Goal: Communication & Community: Answer question/provide support

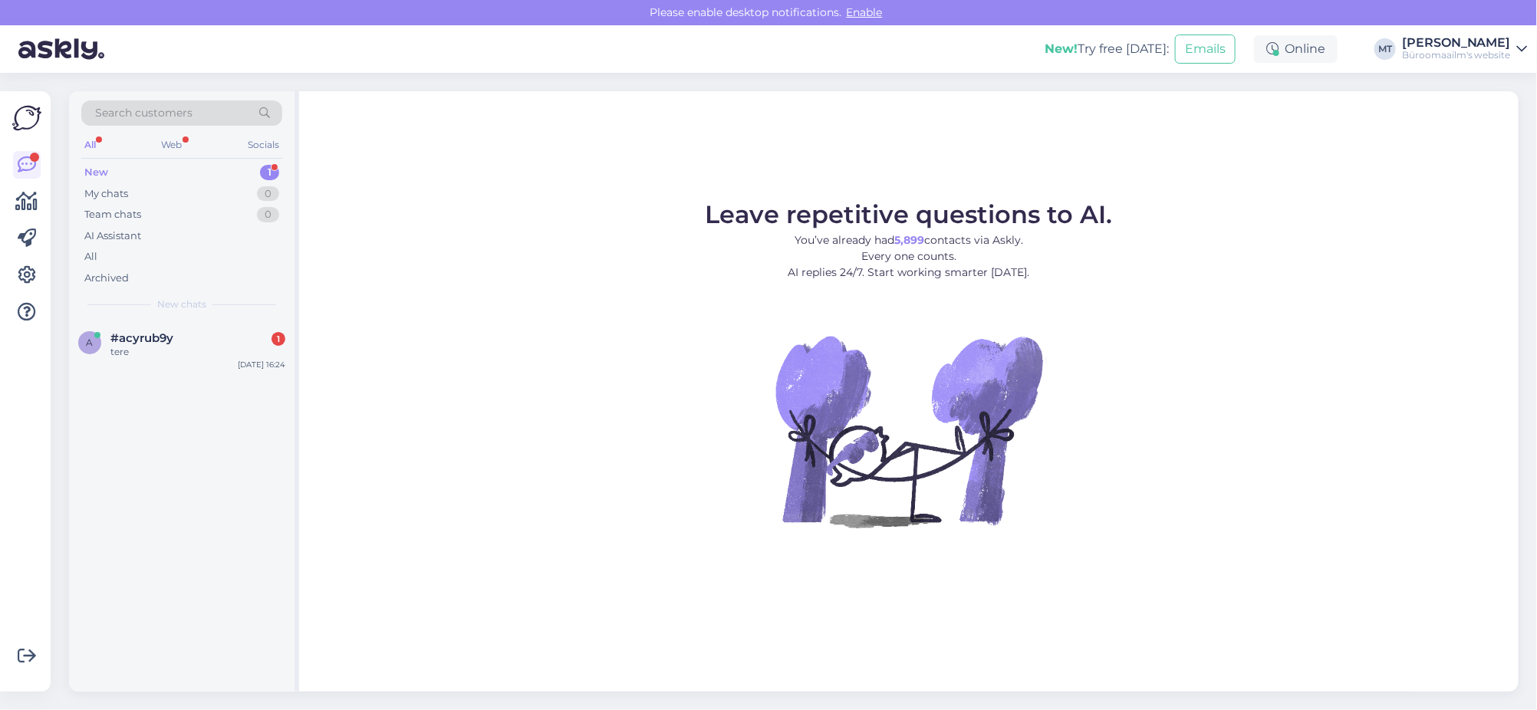
click at [92, 166] on div "New" at bounding box center [96, 172] width 24 height 15
click at [117, 339] on span "#acyrub9y" at bounding box center [141, 338] width 63 height 14
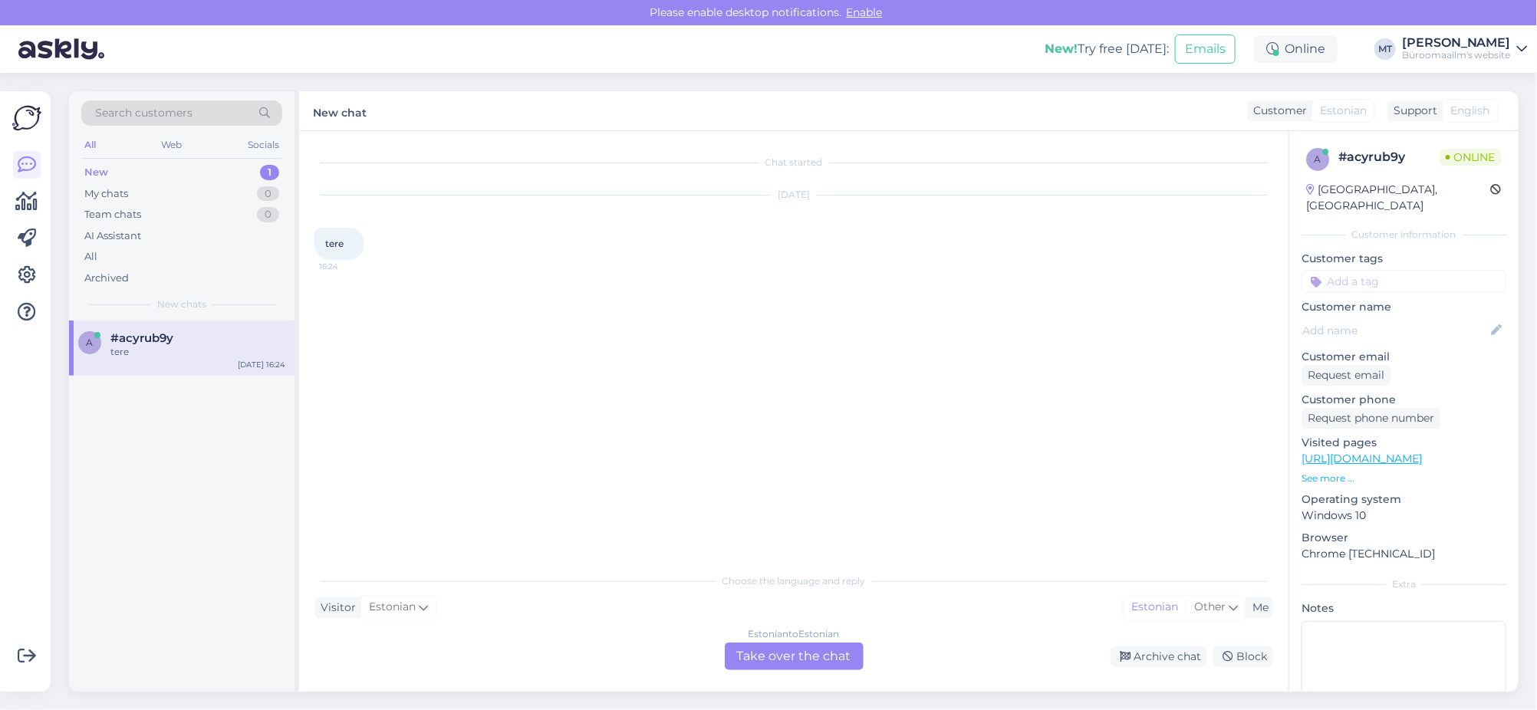
click at [813, 652] on div "Estonian to Estonian Take over the chat" at bounding box center [794, 657] width 139 height 28
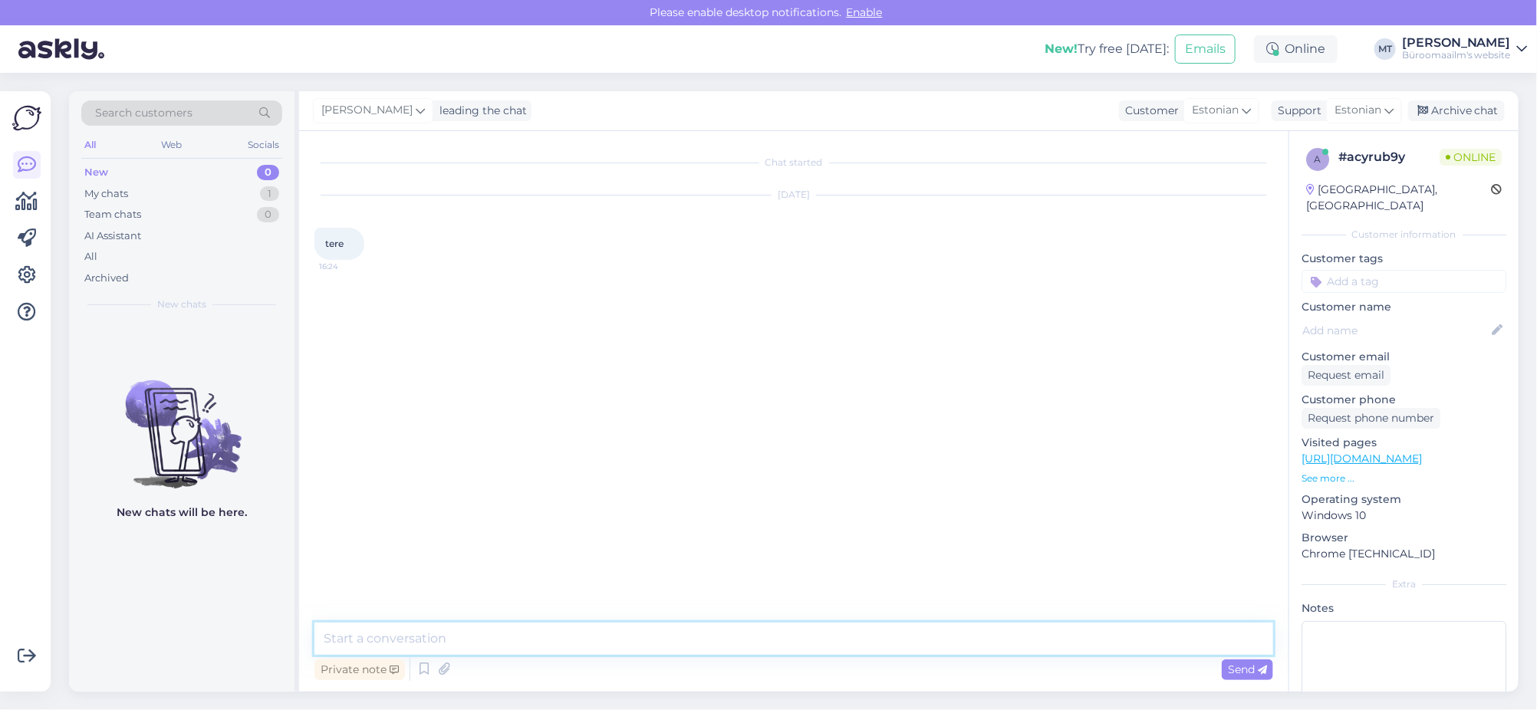
click at [423, 637] on textarea at bounding box center [794, 639] width 959 height 32
type textarea "t"
type textarea "Tere."
click at [35, 205] on icon at bounding box center [27, 202] width 22 height 18
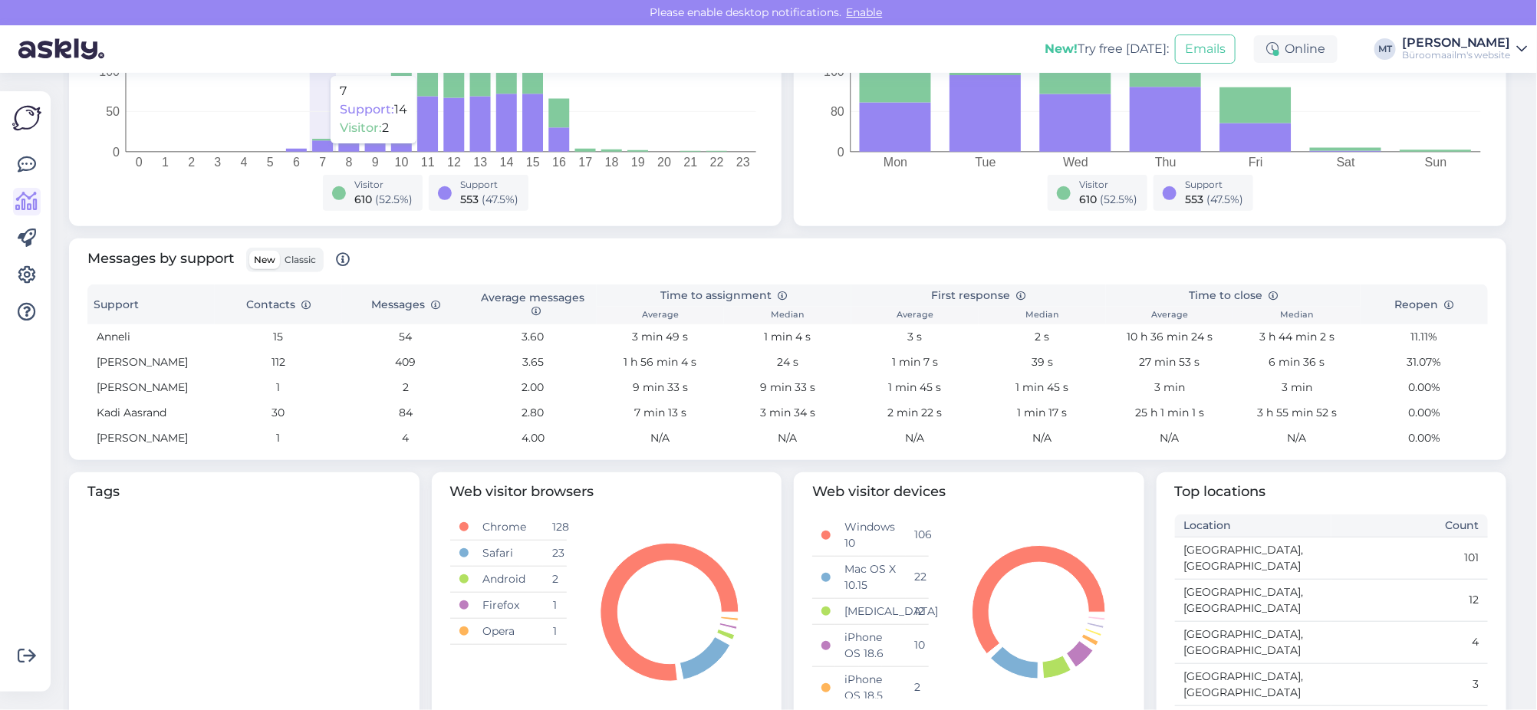
scroll to position [383, 0]
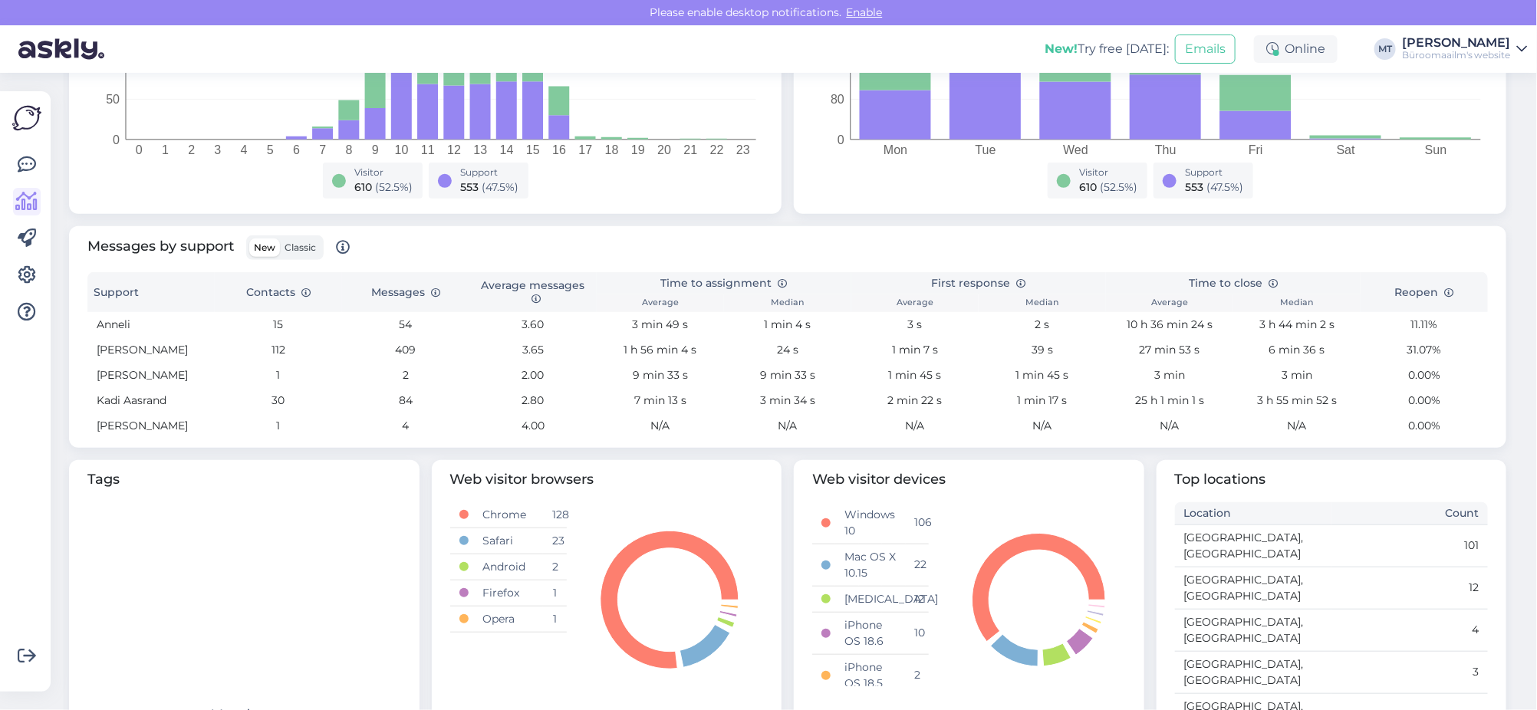
click at [288, 248] on span "Classic" at bounding box center [300, 248] width 31 height 12
click at [280, 239] on input "Classic" at bounding box center [280, 239] width 0 height 0
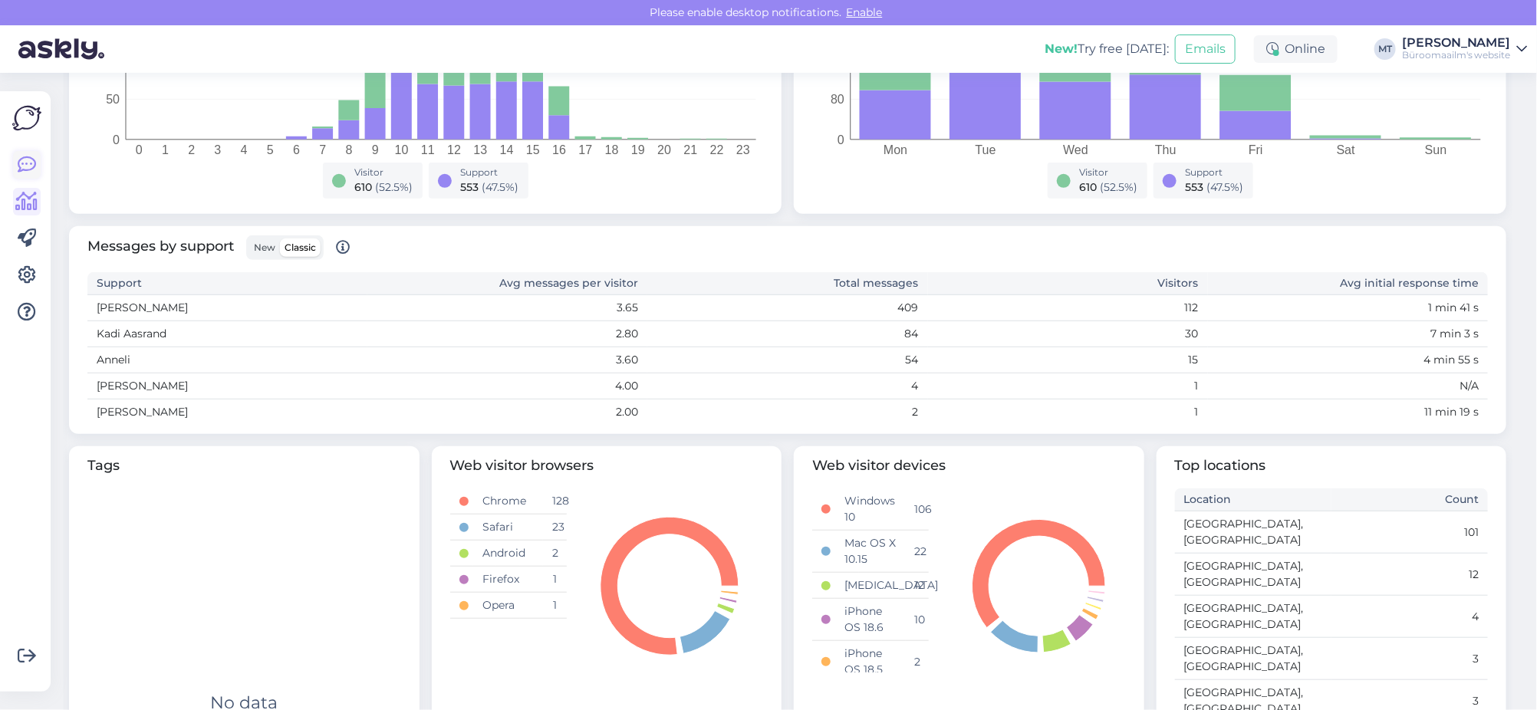
click at [26, 160] on icon at bounding box center [27, 165] width 18 height 18
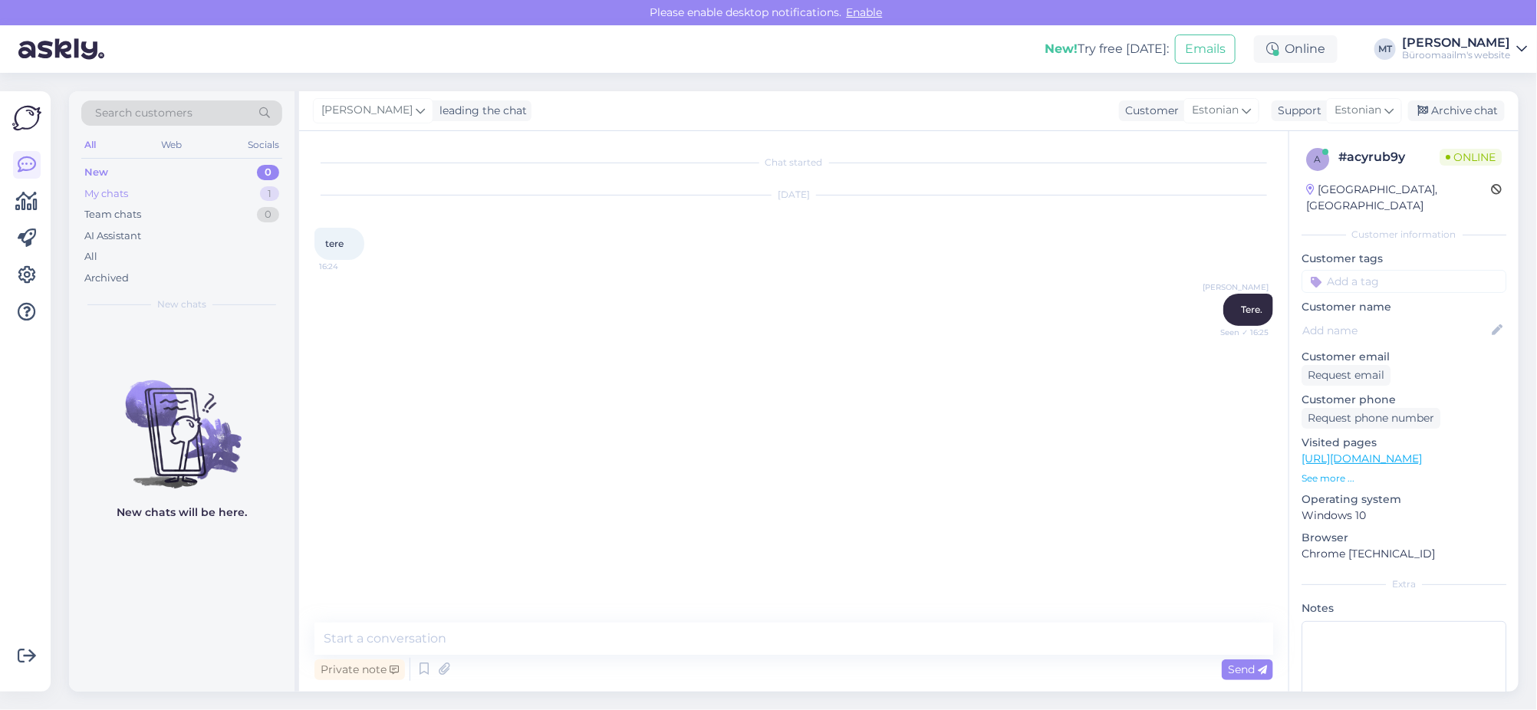
click at [107, 191] on div "My chats" at bounding box center [106, 193] width 44 height 15
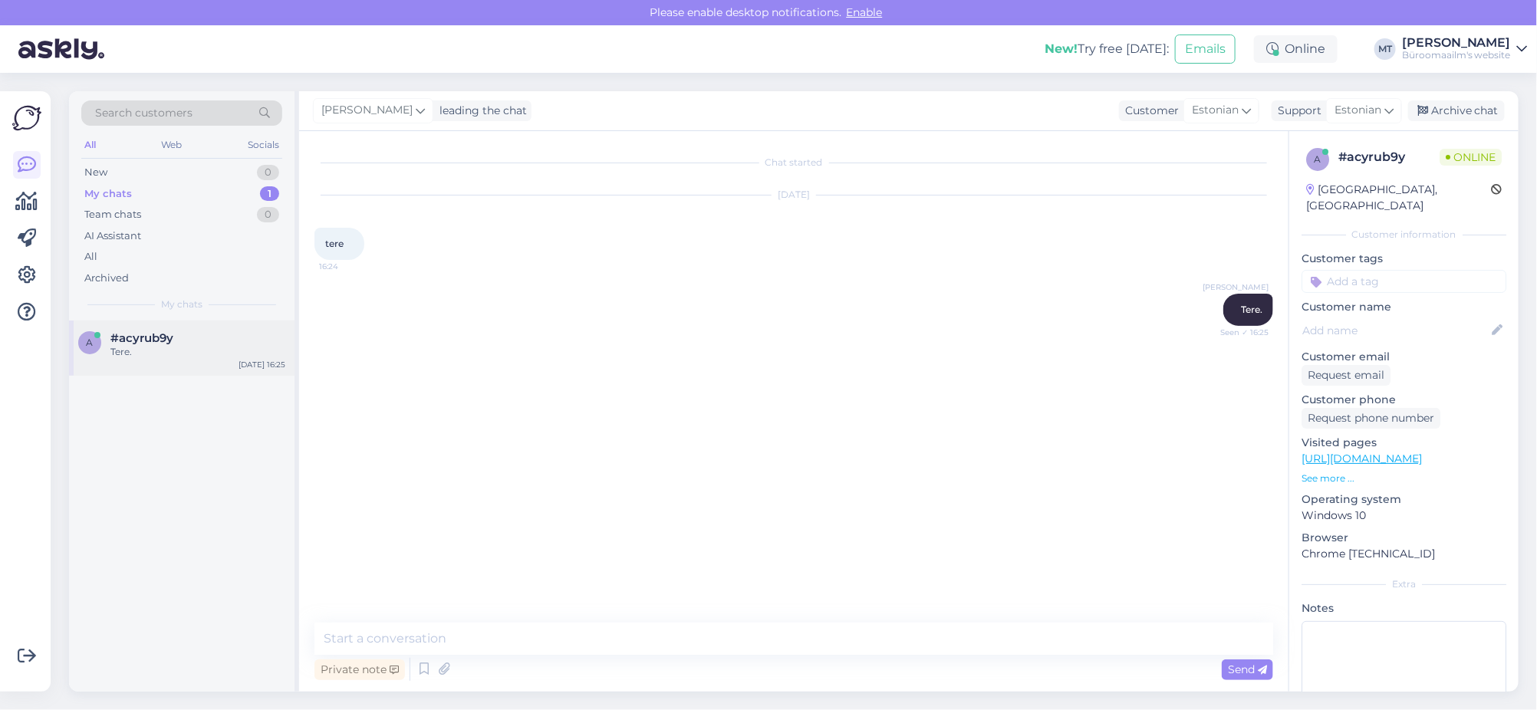
click at [123, 339] on span "#acyrub9y" at bounding box center [141, 338] width 63 height 14
click at [412, 627] on textarea at bounding box center [794, 639] width 959 height 32
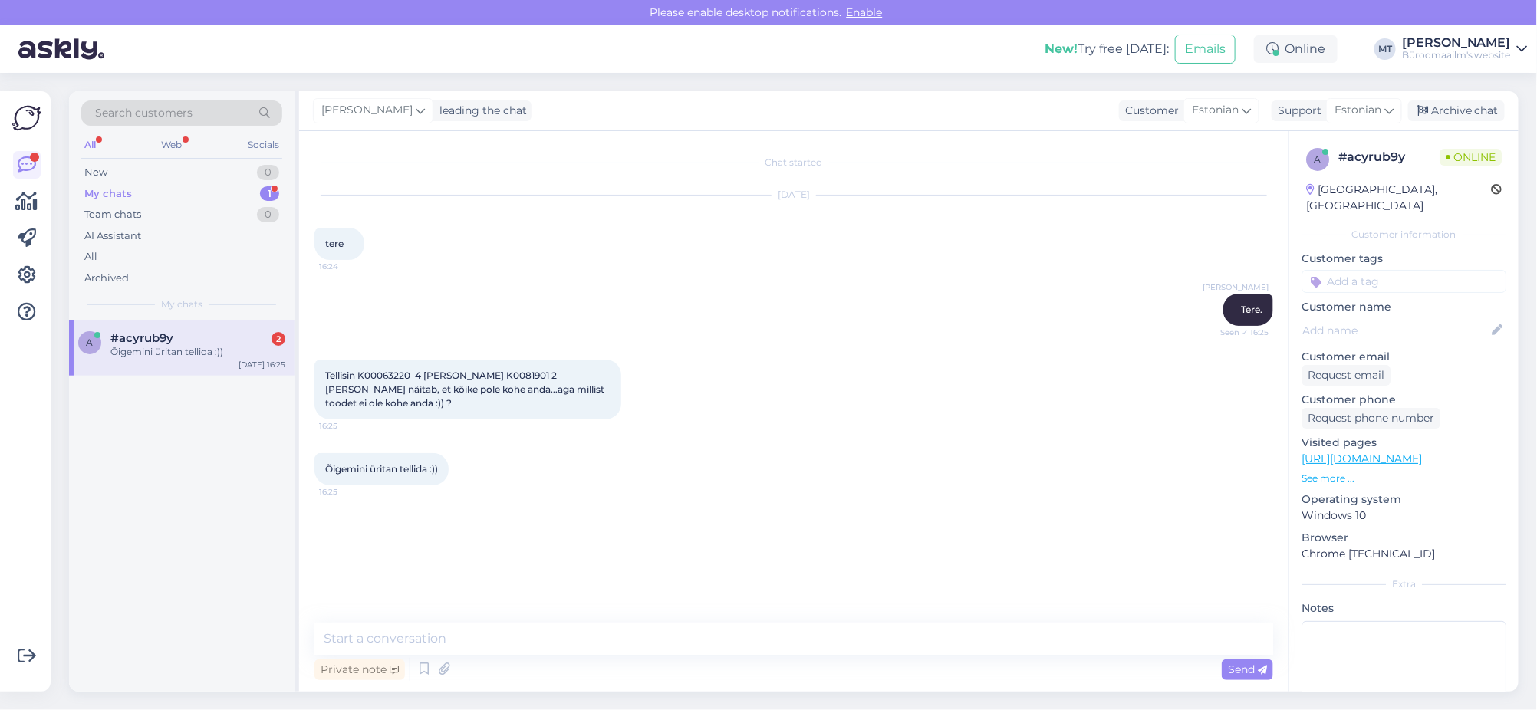
click at [389, 371] on span "Tellisin K00063220 4 [PERSON_NAME] K0081901 2 [PERSON_NAME] näitab, et kõike po…" at bounding box center [466, 389] width 282 height 39
copy span "K00063220"
click at [396, 647] on textarea at bounding box center [794, 639] width 959 height 32
click at [506, 617] on div "Chat started [DATE] tere 16:24 [PERSON_NAME]. Seen ✓ 16:25 Tellisin K00063220 4…" at bounding box center [794, 411] width 990 height 561
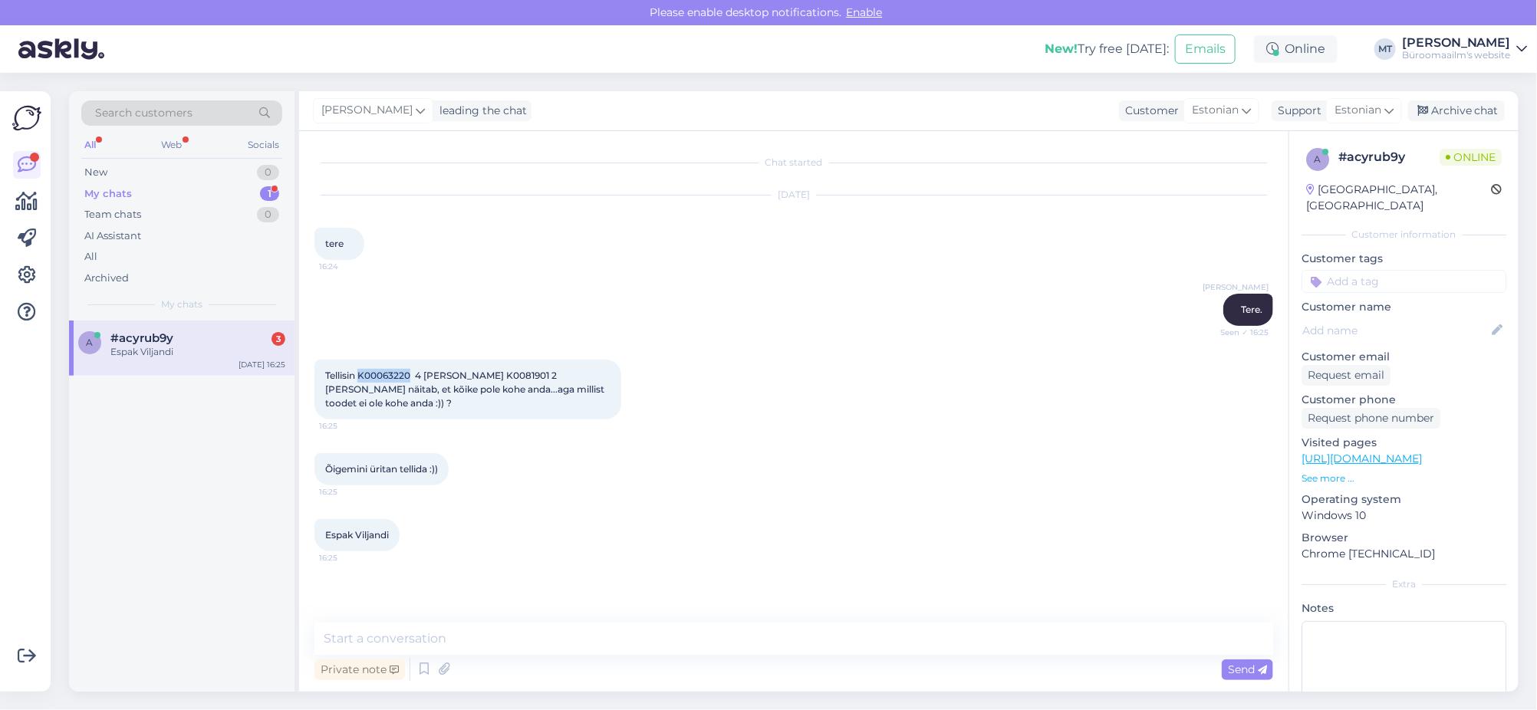
drag, startPoint x: 411, startPoint y: 372, endPoint x: 358, endPoint y: 373, distance: 52.9
click at [358, 373] on span "Tellisin K00063220 4 [PERSON_NAME] K0081901 2 [PERSON_NAME] näitab, et kõike po…" at bounding box center [466, 389] width 282 height 39
click at [358, 372] on span "Tellisin K00063220 4 [PERSON_NAME] K0081901 2 [PERSON_NAME] näitab, et kõike po…" at bounding box center [466, 389] width 282 height 39
click at [366, 374] on span "Tellisin K00063220 4 [PERSON_NAME] K0081901 2 [PERSON_NAME] näitab, et kõike po…" at bounding box center [466, 389] width 282 height 39
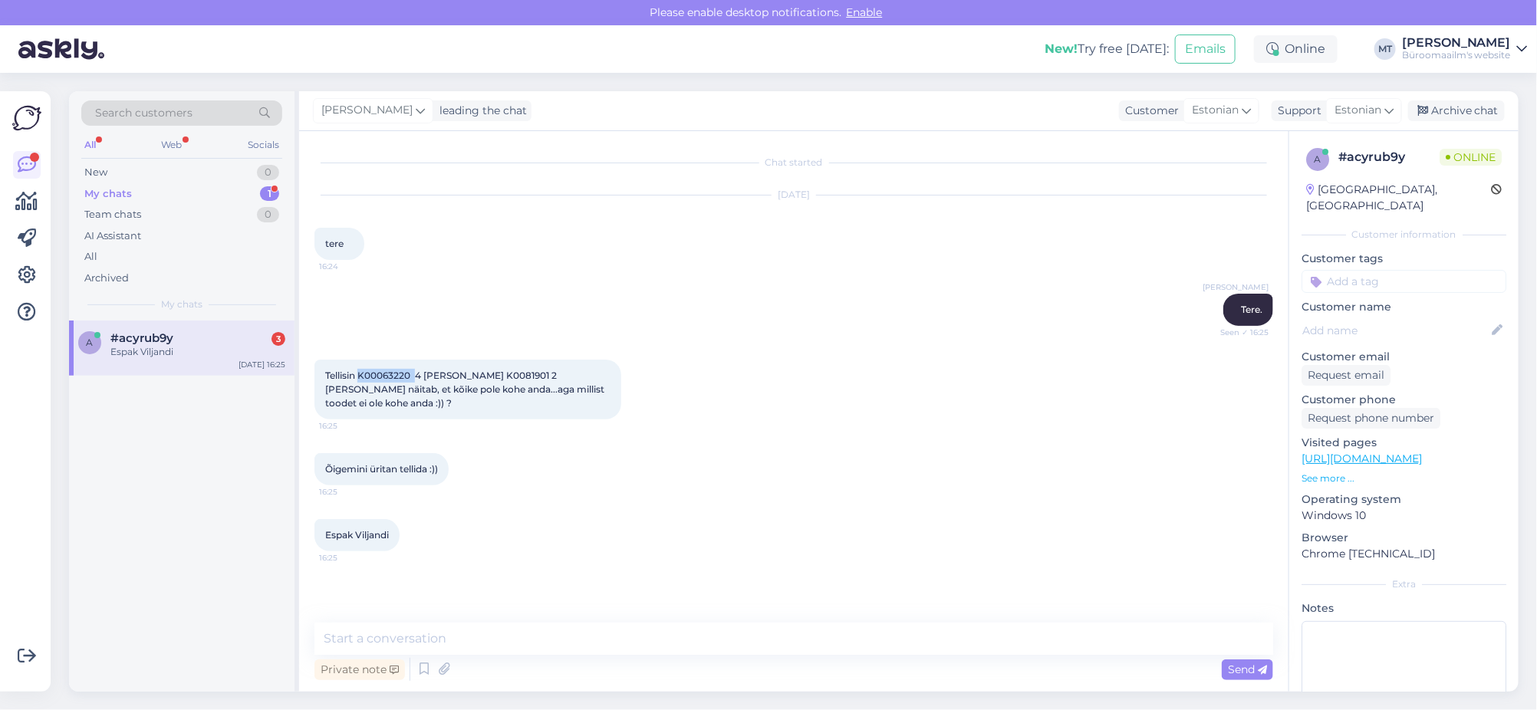
copy span "K00063220"
click at [406, 634] on textarea at bounding box center [794, 639] width 959 height 32
paste textarea "K0063220"
click at [490, 374] on span "Tellisin K00063220 4 [PERSON_NAME] K0081901 2 [PERSON_NAME] näitab, et kõike po…" at bounding box center [466, 389] width 282 height 39
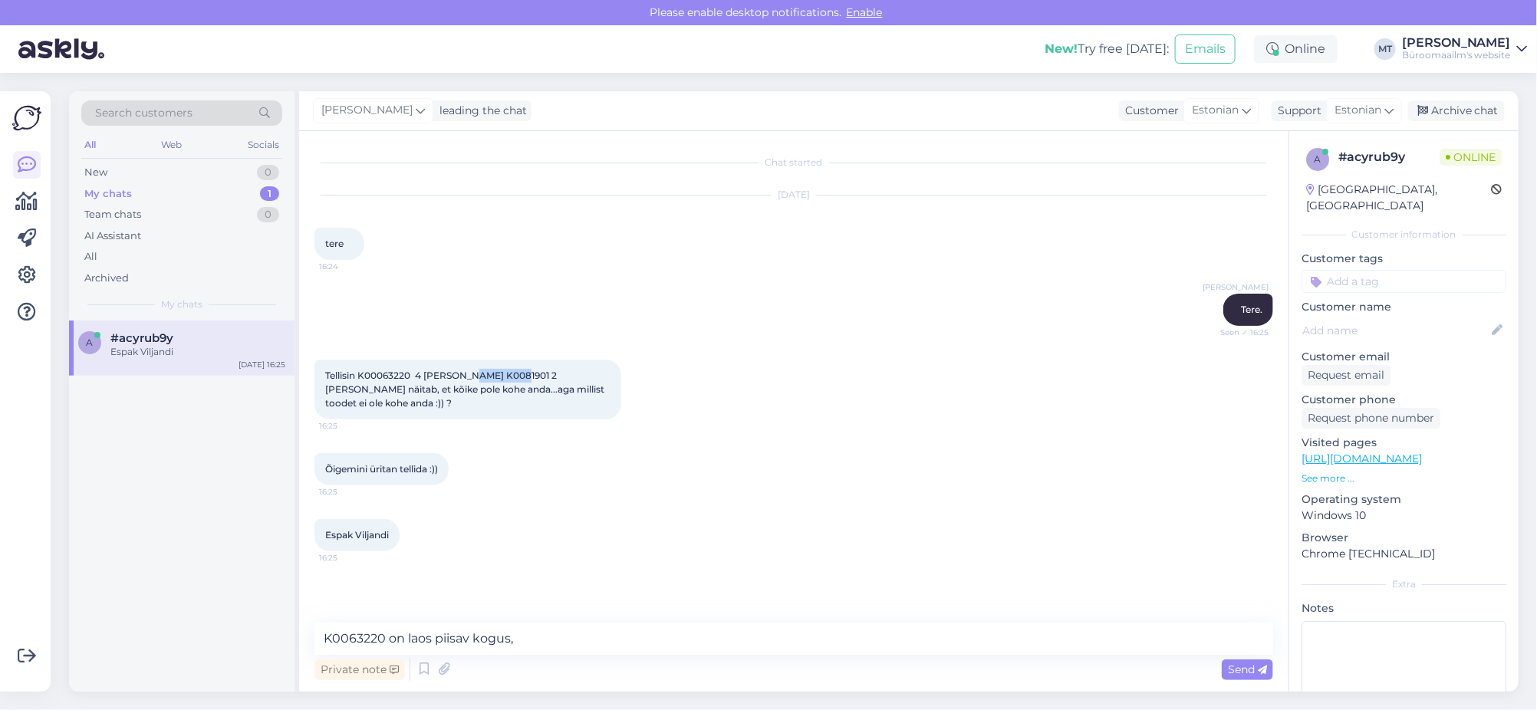
copy span "K0081901"
drag, startPoint x: 542, startPoint y: 645, endPoint x: 321, endPoint y: 647, distance: 220.9
click at [321, 647] on textarea "K0063220 on laos piisav kogus," at bounding box center [794, 639] width 959 height 32
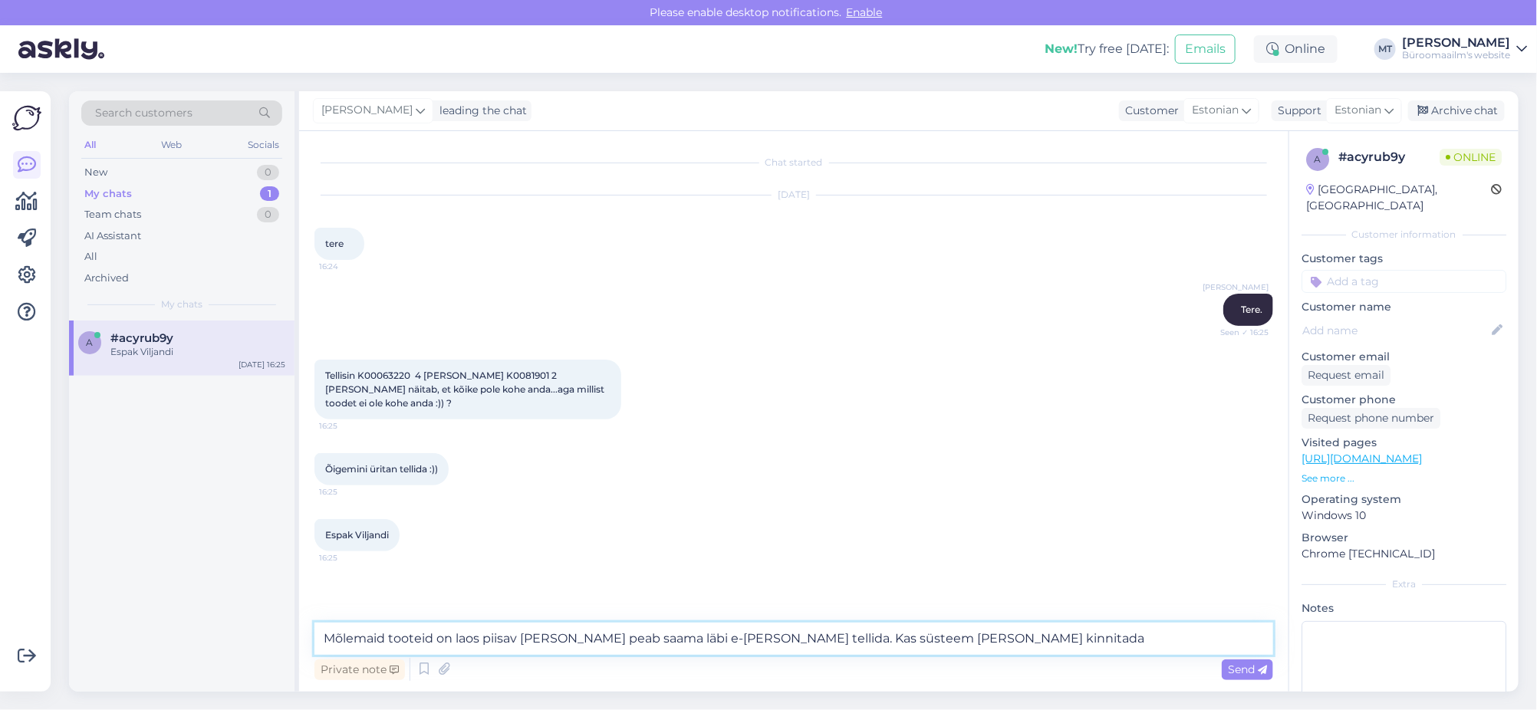
type textarea "Mõlemaid tooteid on laos piisav [PERSON_NAME] peab saama läbi e-[PERSON_NAME] t…"
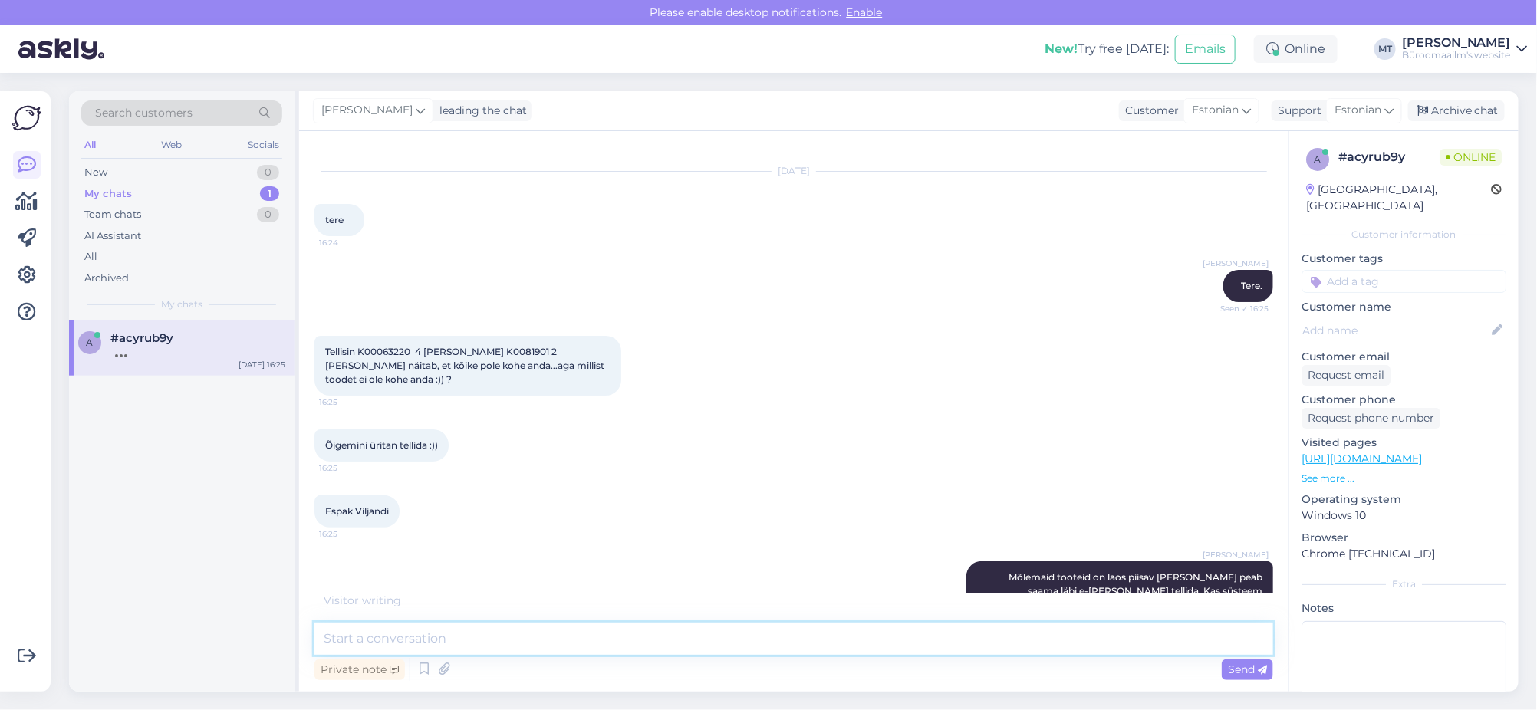
scroll to position [90, 0]
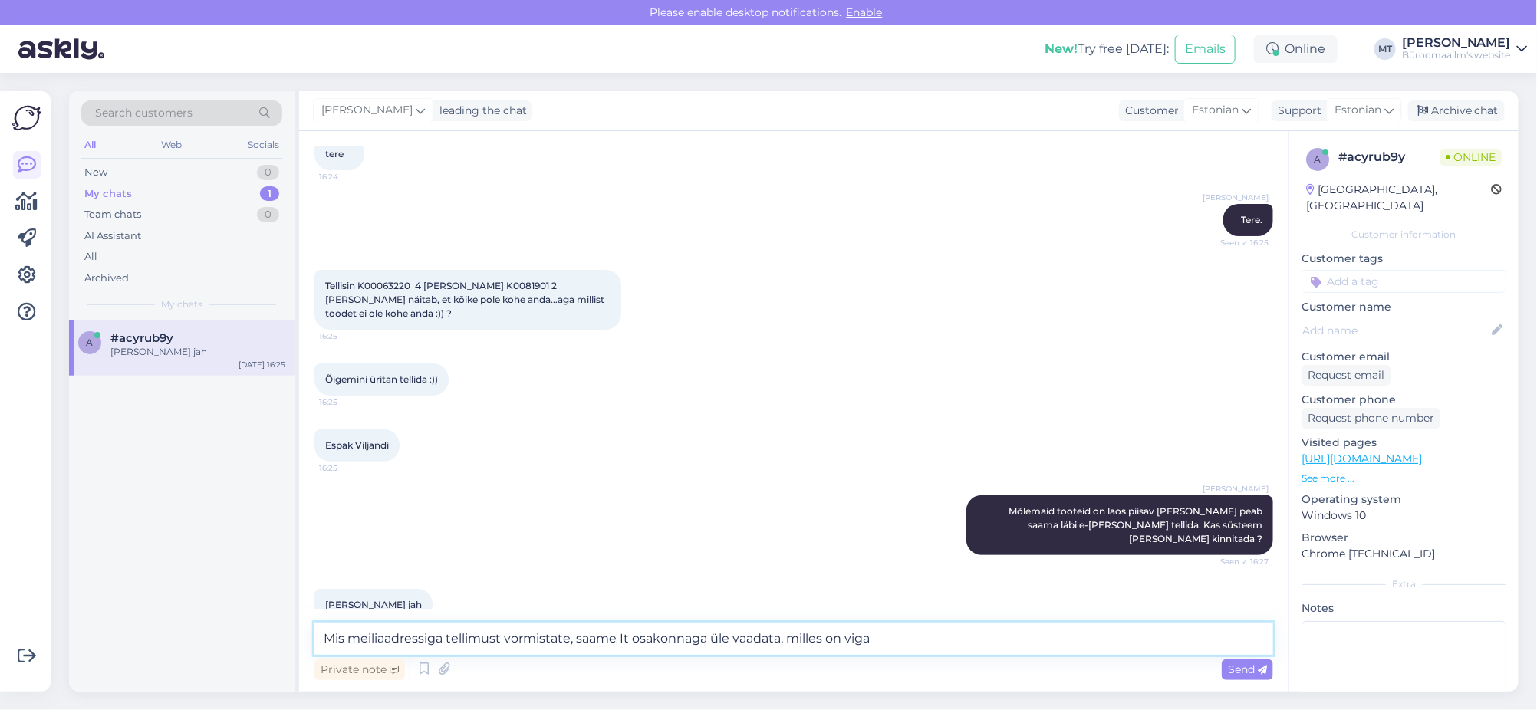
type textarea "Mis meiliaadressiga tellimust vormistate, saame It osakonnaga üle vaadata, mill…"
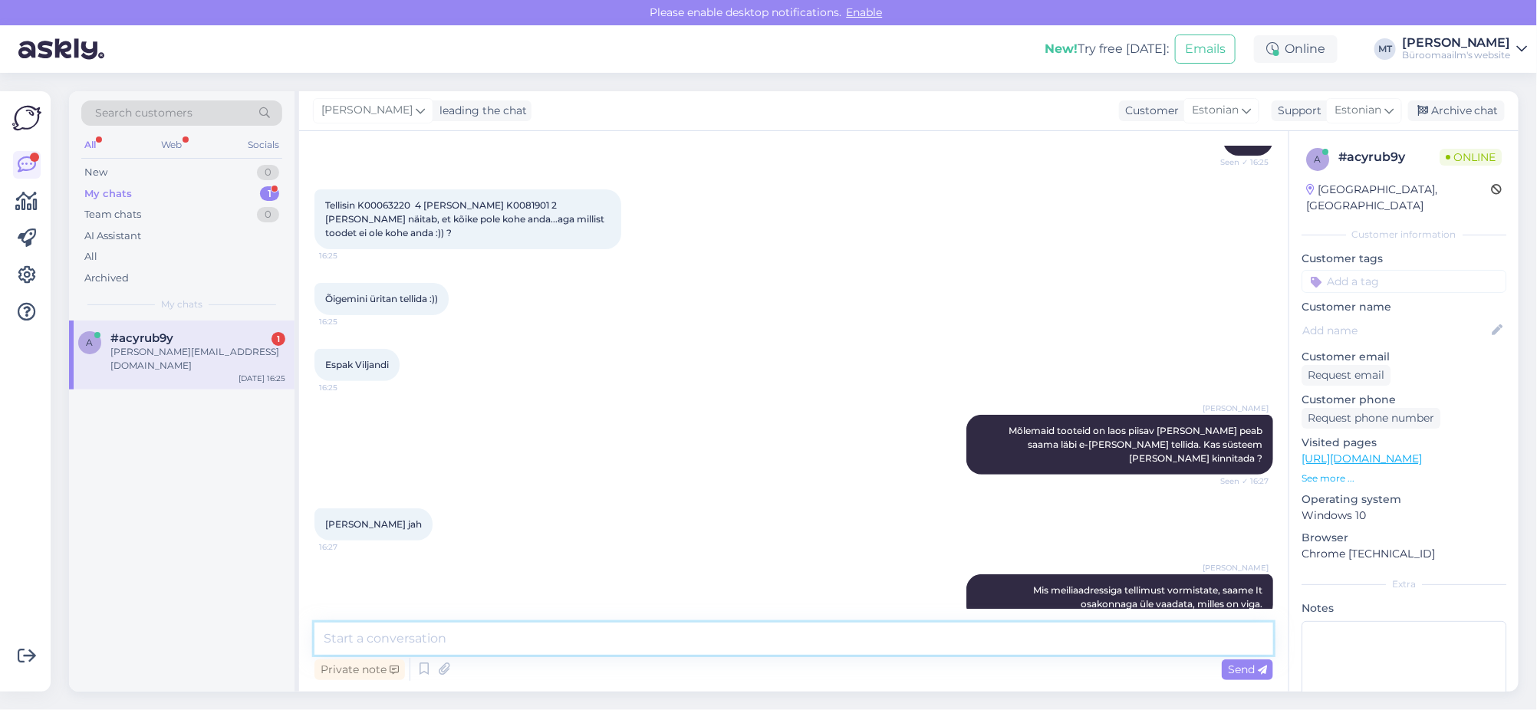
scroll to position [235, 0]
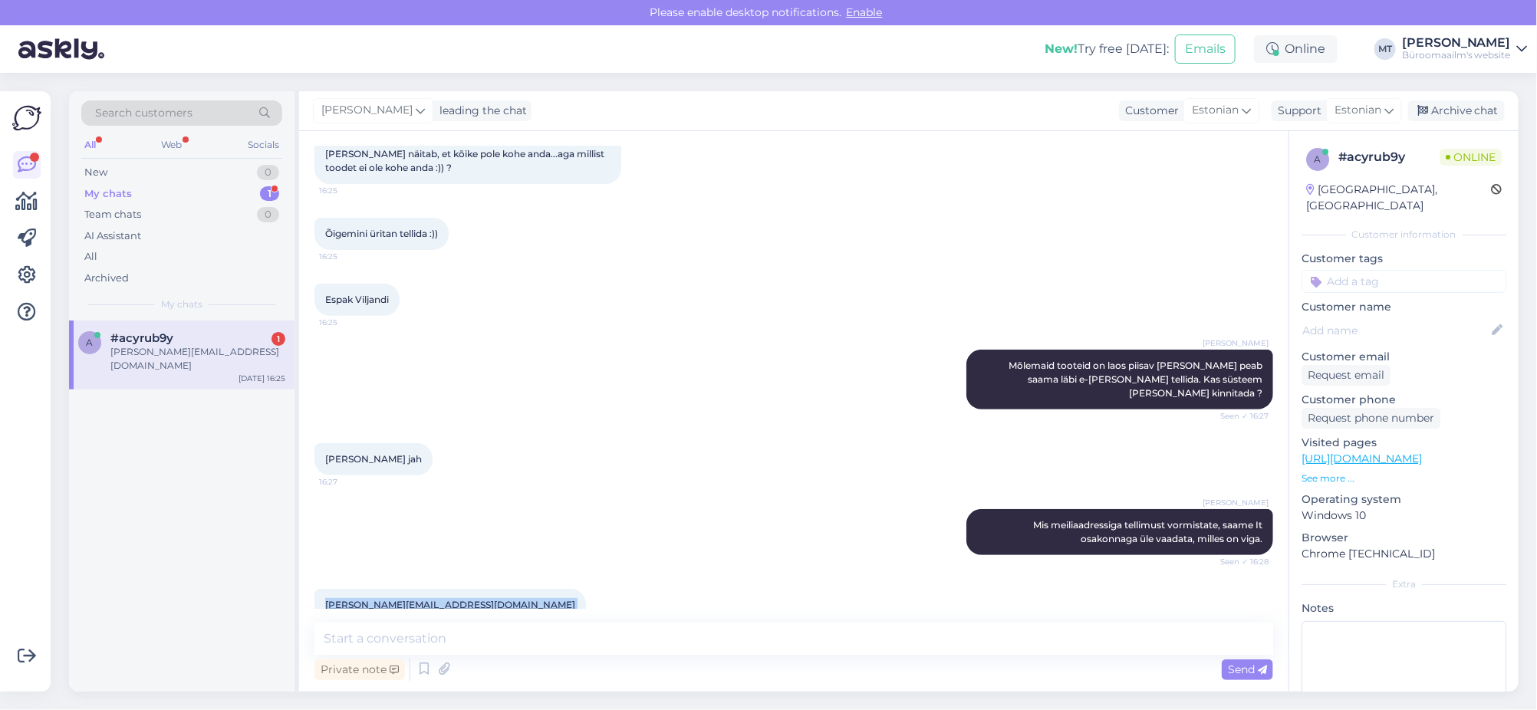
drag, startPoint x: 454, startPoint y: 575, endPoint x: 326, endPoint y: 576, distance: 128.1
click at [326, 589] on div "[PERSON_NAME][EMAIL_ADDRESS][DOMAIN_NAME] 16:29" at bounding box center [451, 605] width 272 height 32
copy div "[PERSON_NAME][EMAIL_ADDRESS][DOMAIN_NAME] 16:29"
click at [431, 626] on textarea at bounding box center [794, 639] width 959 height 32
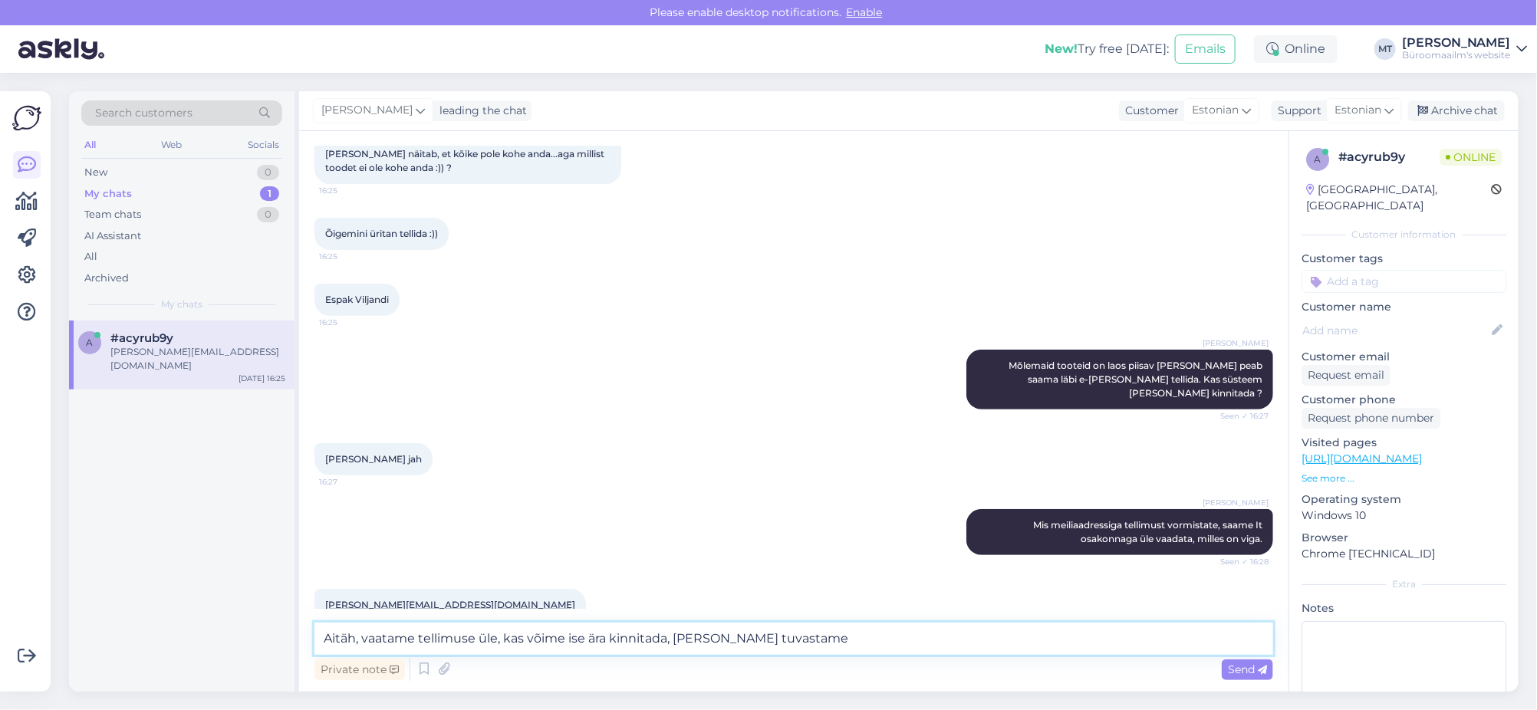
type textarea "Aitäh, vaatame tellimuse üle, kas võime ise ära kinnitada, [PERSON_NAME] tuvast…"
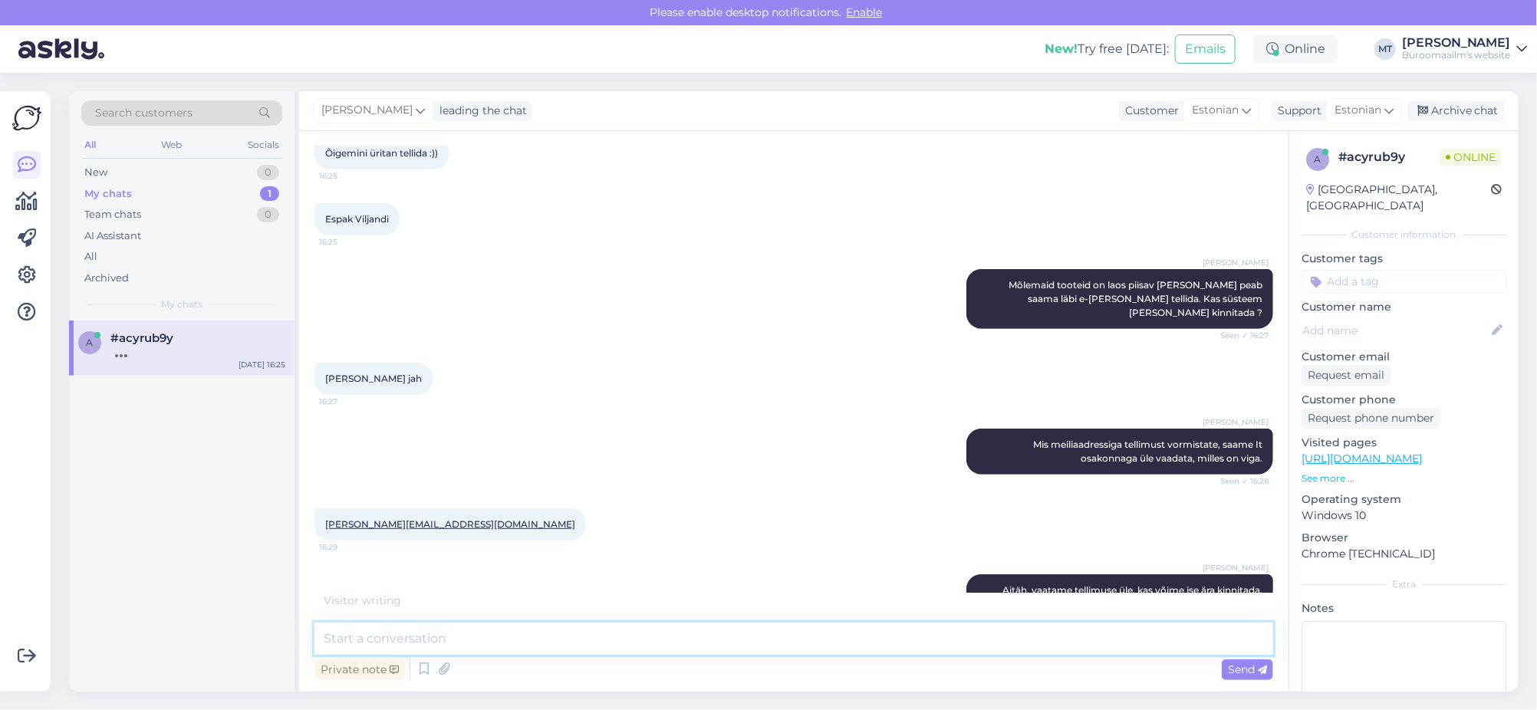
scroll to position [381, 0]
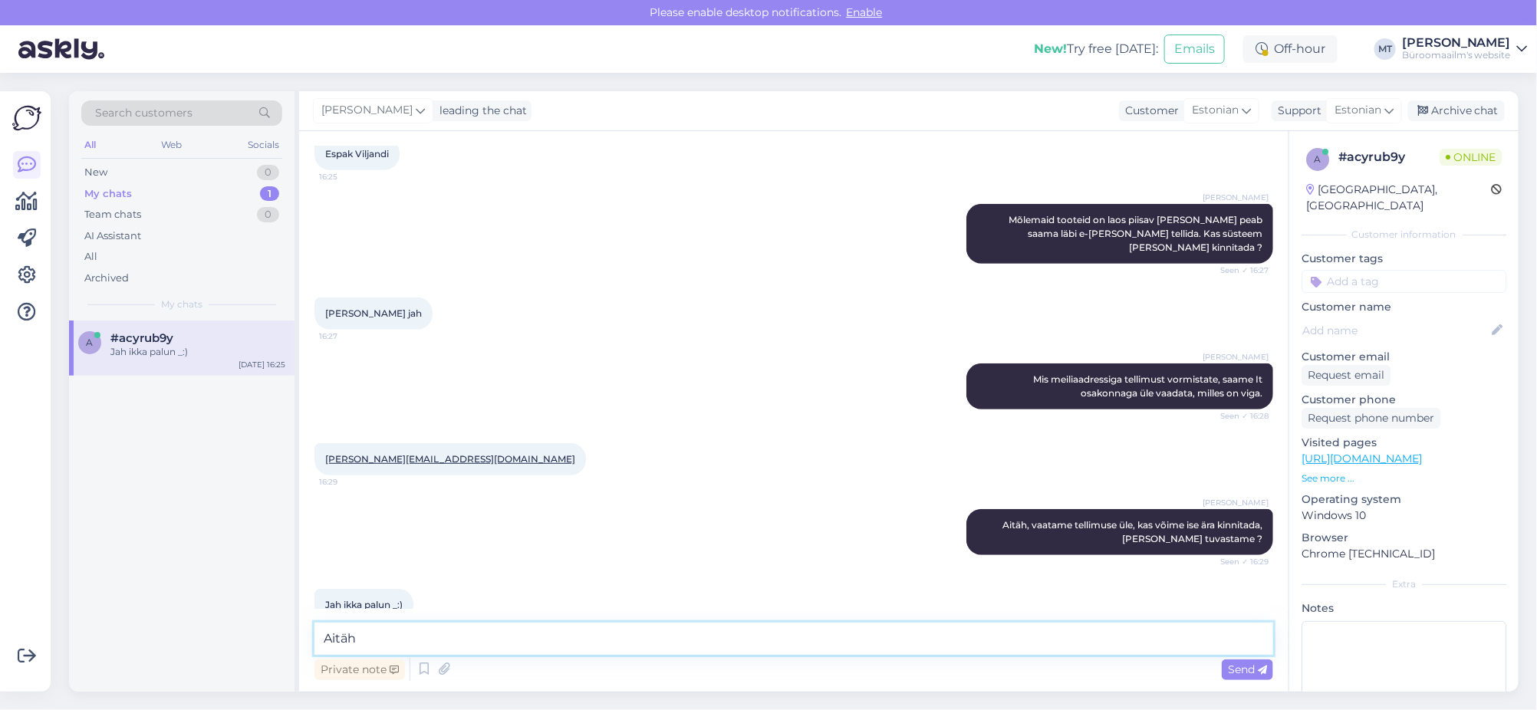
type textarea "Aitäh."
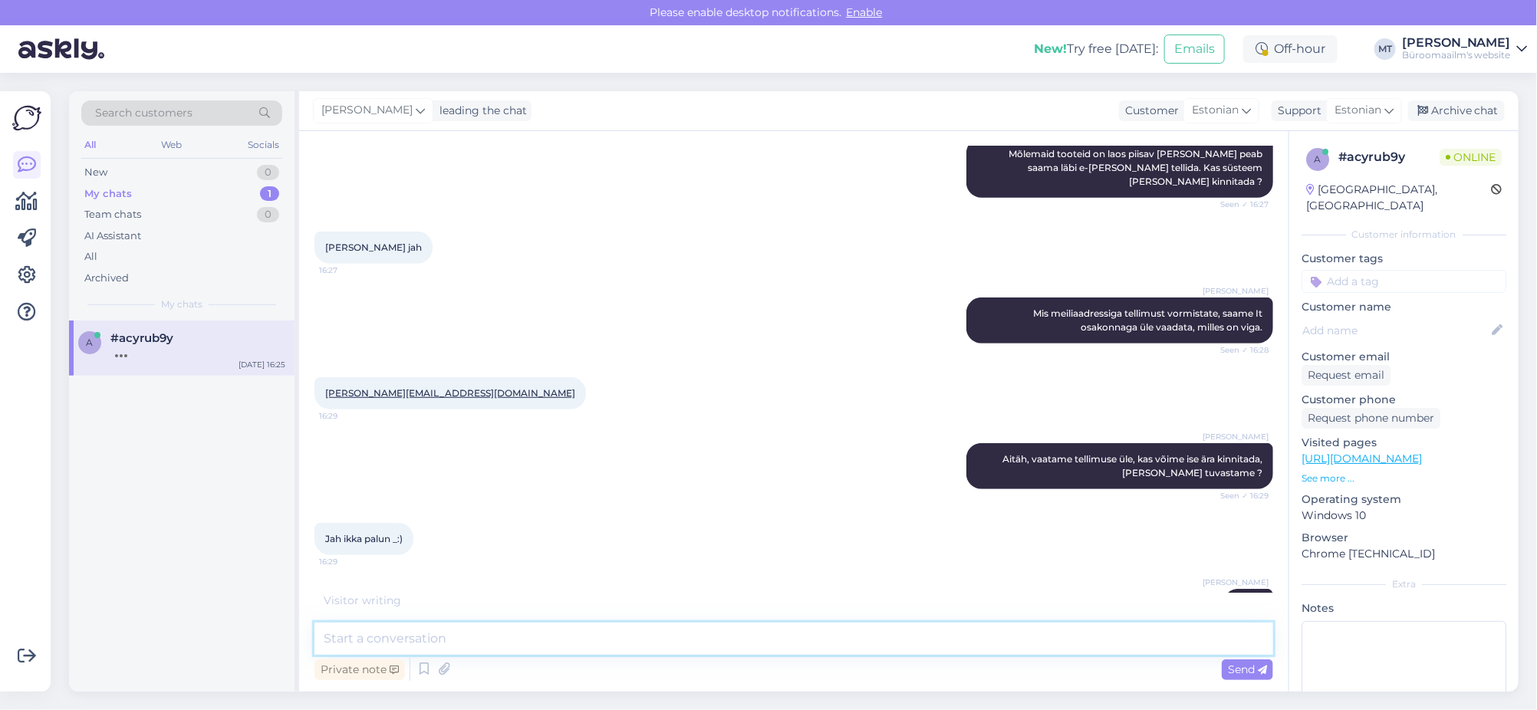
scroll to position [513, 0]
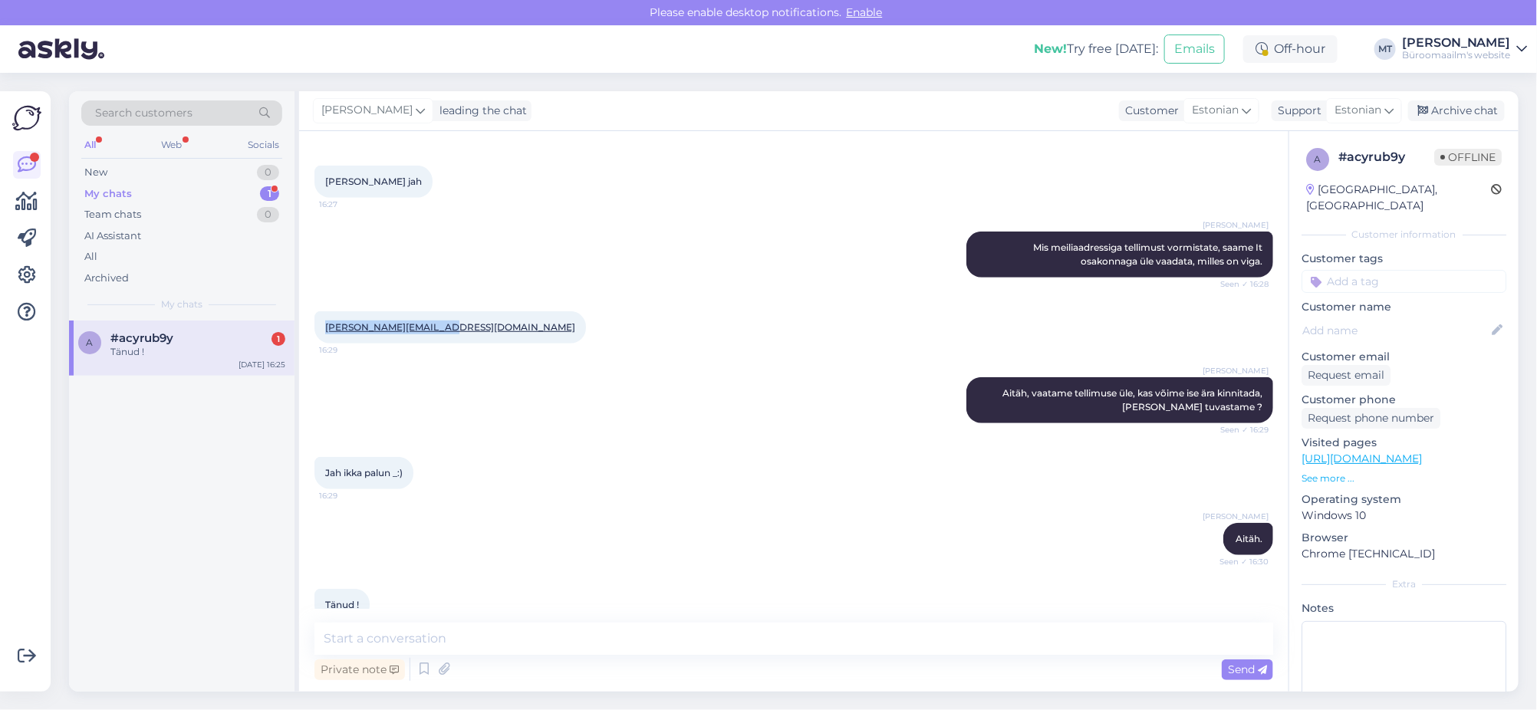
drag, startPoint x: 453, startPoint y: 298, endPoint x: 324, endPoint y: 299, distance: 128.1
click at [324, 311] on div "[PERSON_NAME][EMAIL_ADDRESS][DOMAIN_NAME] 16:29" at bounding box center [451, 327] width 272 height 32
copy link "[PERSON_NAME][EMAIL_ADDRESS][DOMAIN_NAME]"
click at [476, 361] on div "[PERSON_NAME] Aitäh, vaatame tellimuse üle, kas võime ise ära kinnitada, [PERSO…" at bounding box center [794, 401] width 959 height 80
drag, startPoint x: 459, startPoint y: 298, endPoint x: 325, endPoint y: 299, distance: 133.5
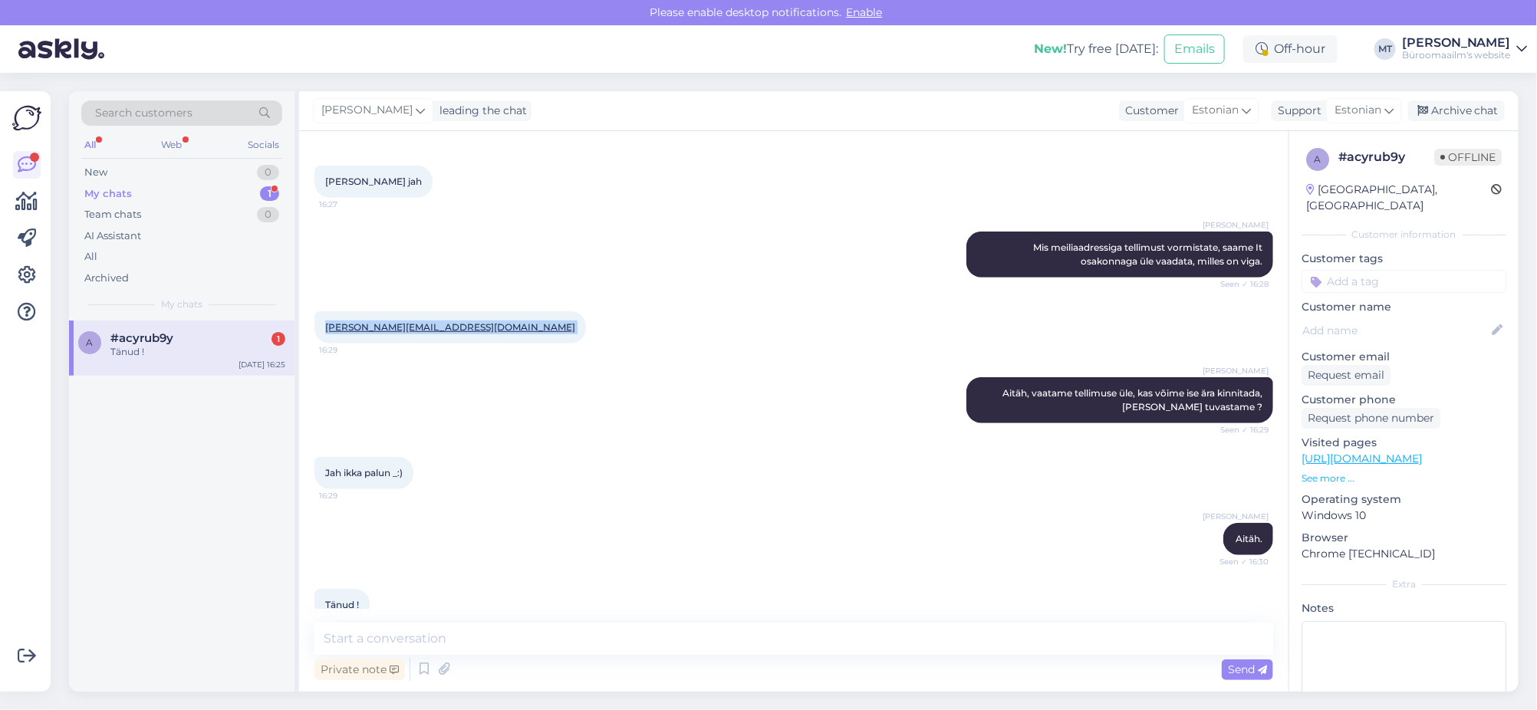
click at [325, 311] on div "[PERSON_NAME][EMAIL_ADDRESS][DOMAIN_NAME] 16:29" at bounding box center [451, 327] width 272 height 32
copy div "[PERSON_NAME][EMAIL_ADDRESS][DOMAIN_NAME] 16:29"
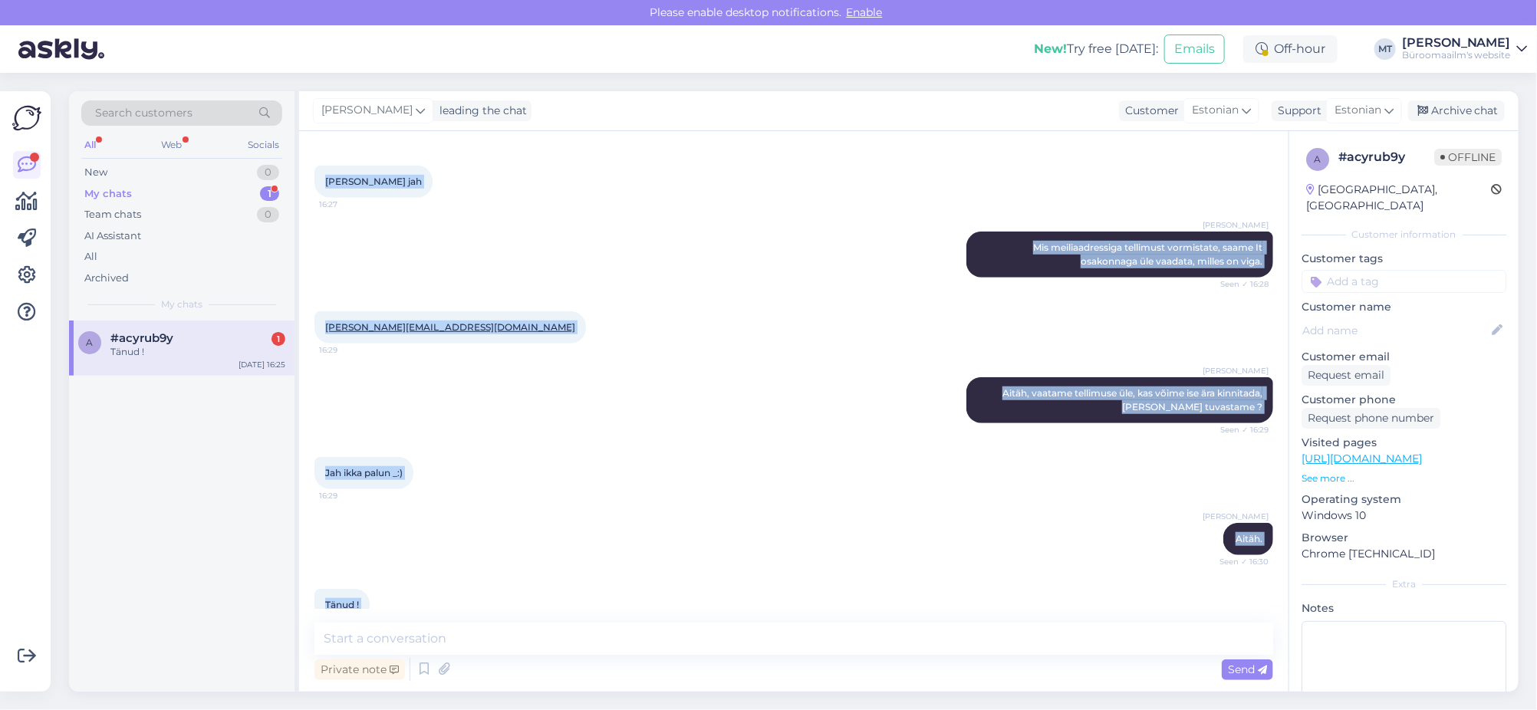
drag, startPoint x: 324, startPoint y: 189, endPoint x: 683, endPoint y: 622, distance: 562.7
click at [683, 622] on div "Chat started [DATE] tere 16:24 [PERSON_NAME]. Seen ✓ 16:25 Tellisin K00063220 4…" at bounding box center [794, 411] width 990 height 561
copy div "tere 16:24 [PERSON_NAME]. Seen ✓ 16:25 Tellisin K00063220 4 [PERSON_NAME] K0081…"
click at [115, 193] on div "My chats" at bounding box center [108, 193] width 48 height 15
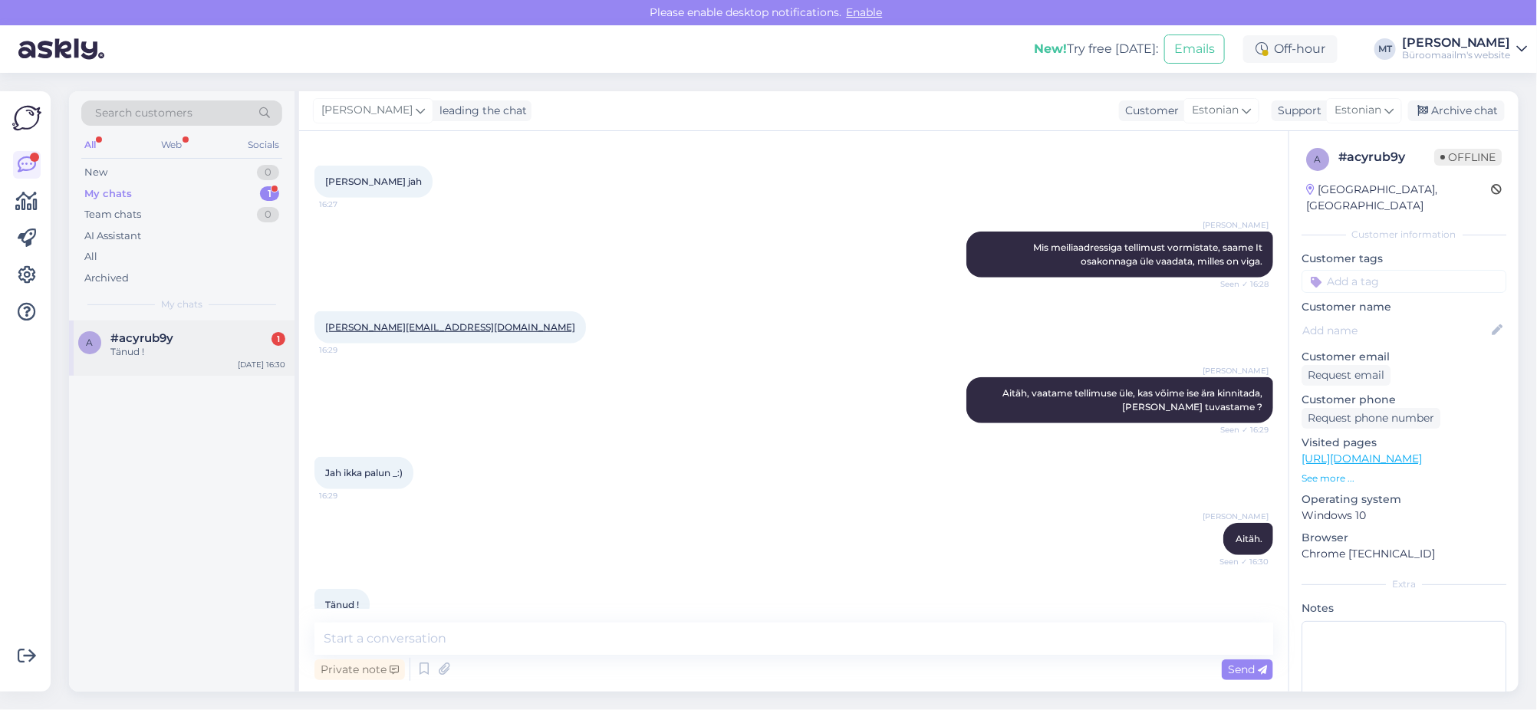
click at [129, 342] on span "#acyrub9y" at bounding box center [141, 338] width 63 height 14
click at [543, 650] on textarea at bounding box center [794, 639] width 959 height 32
click at [1476, 107] on div "Archive chat" at bounding box center [1456, 110] width 97 height 21
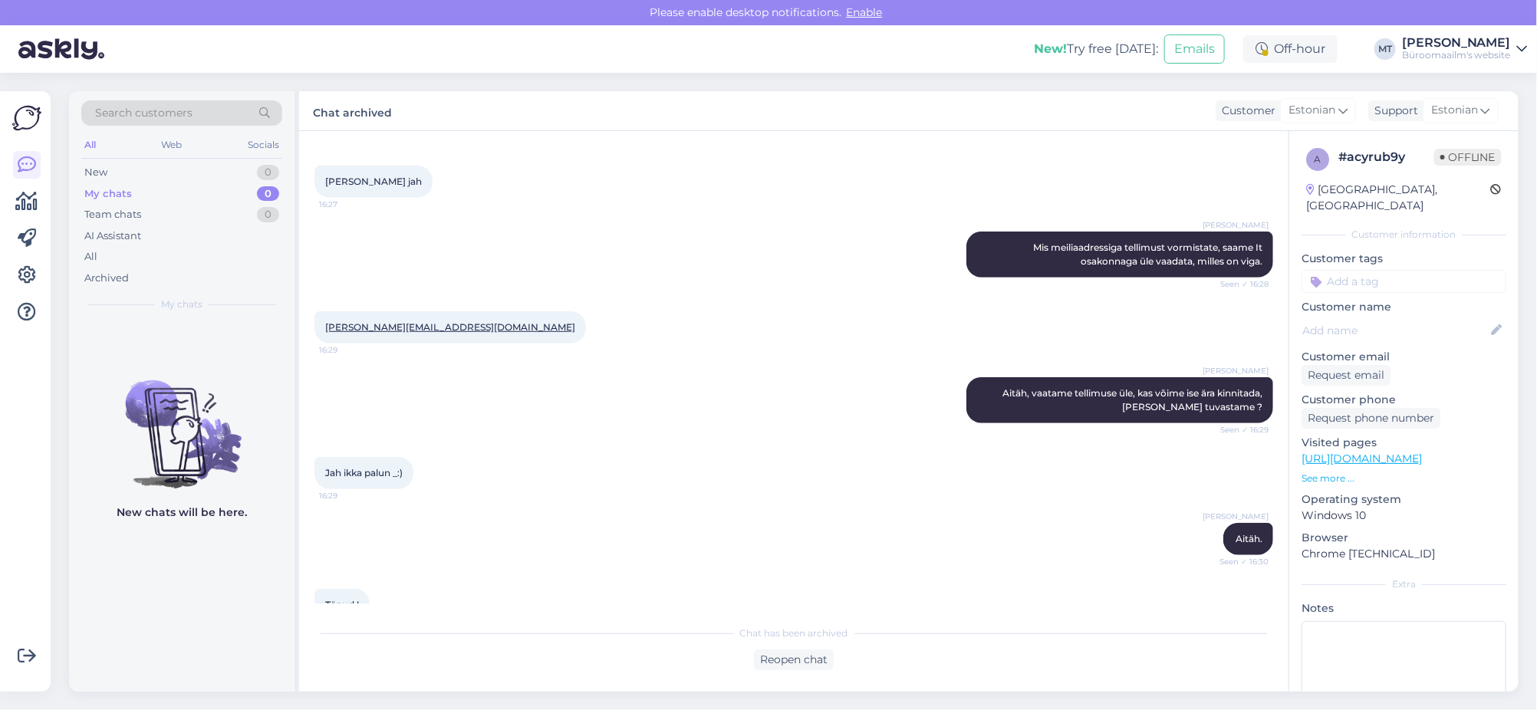
scroll to position [519, 0]
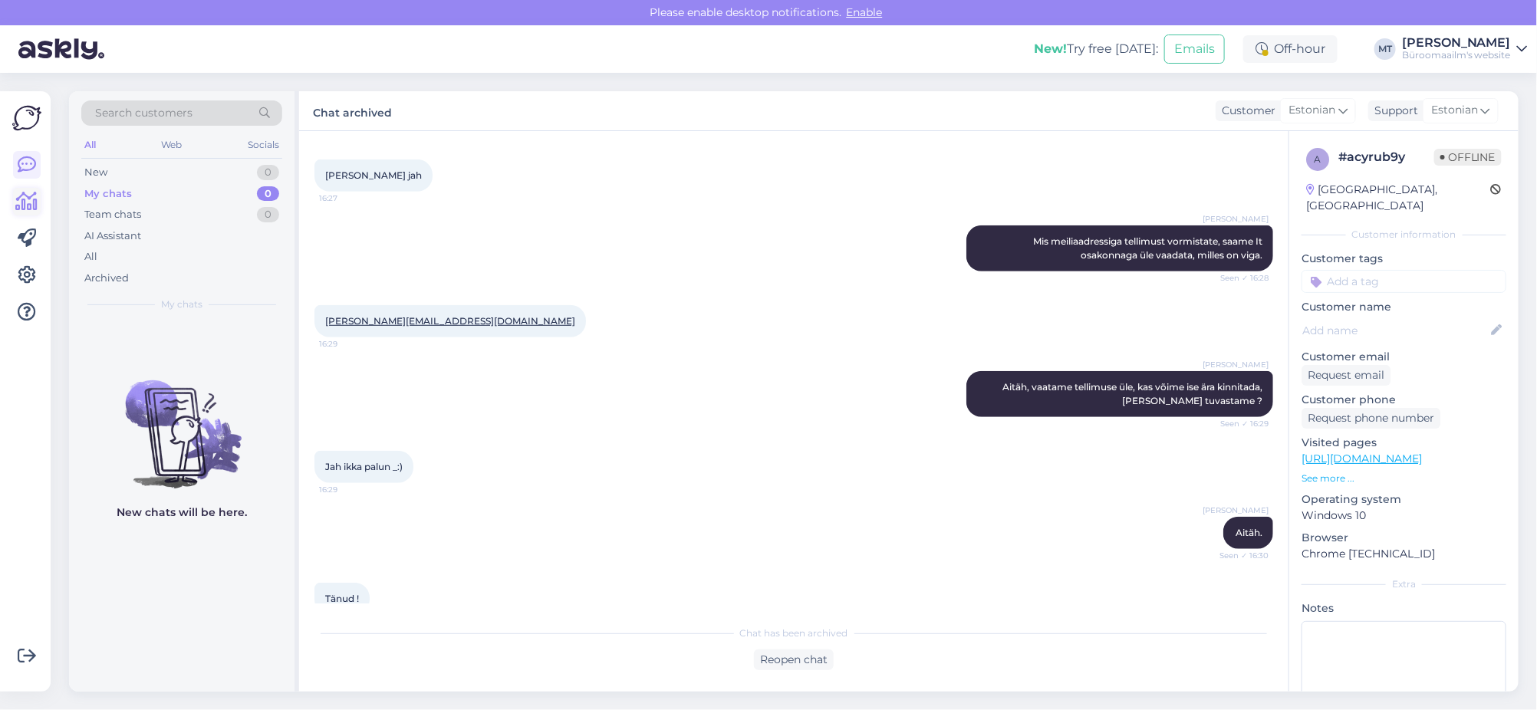
click at [28, 203] on icon at bounding box center [27, 202] width 22 height 18
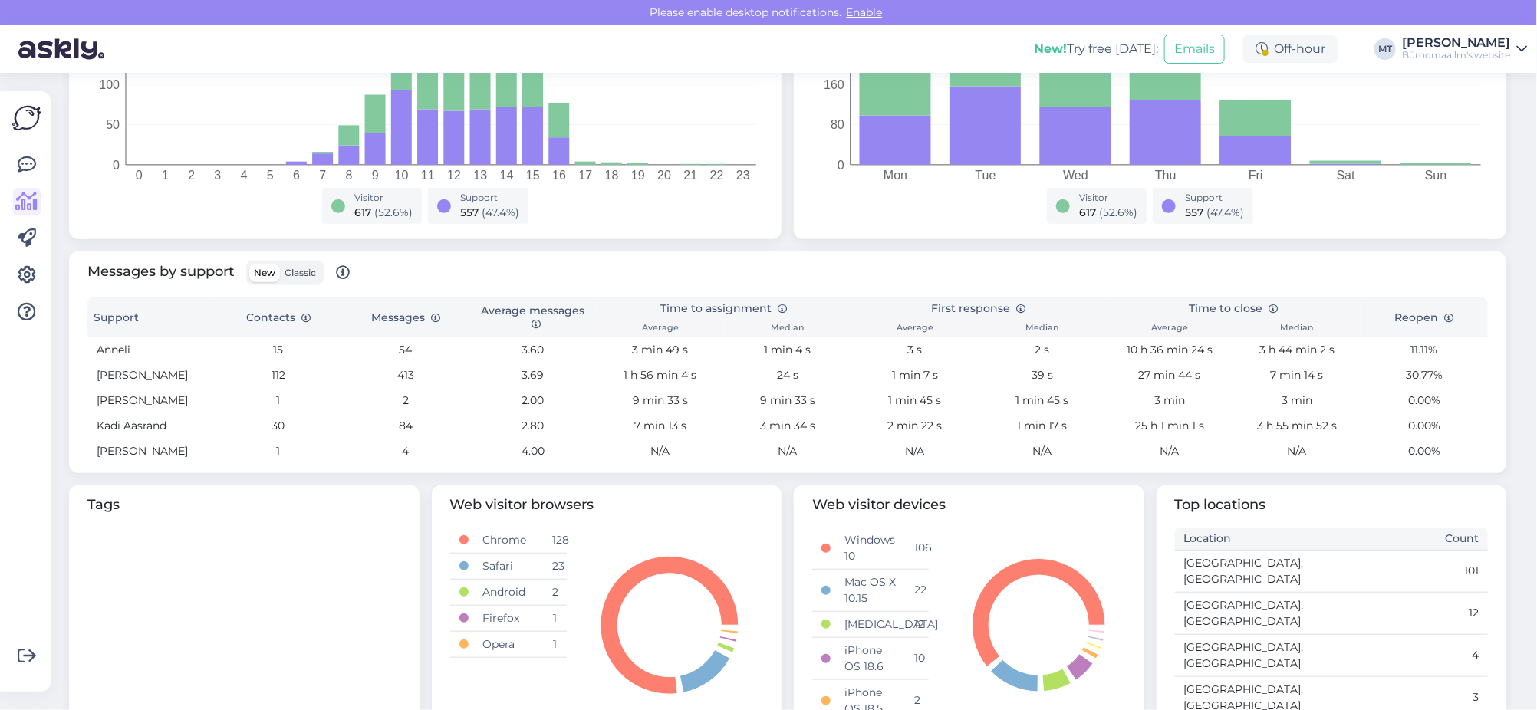
scroll to position [492, 0]
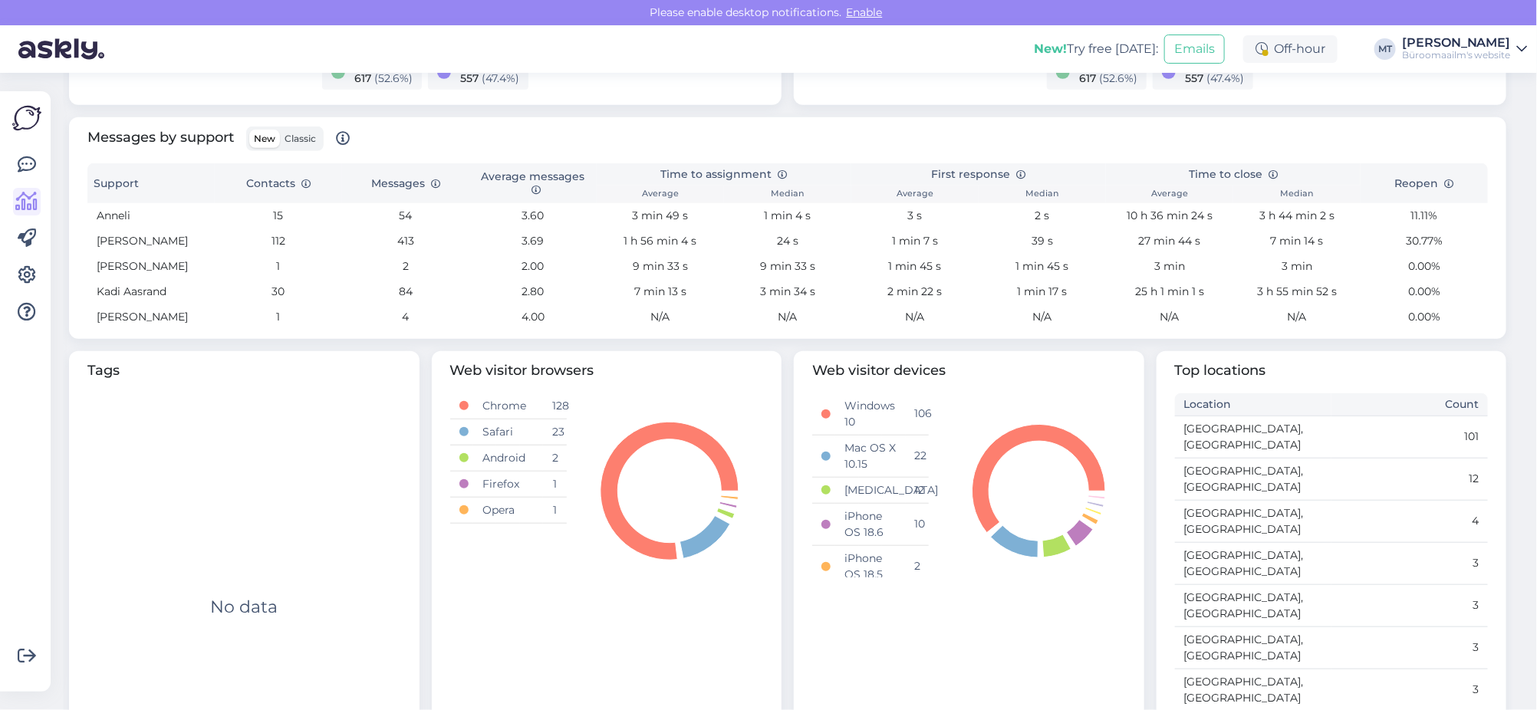
click at [305, 136] on span "Classic" at bounding box center [300, 139] width 31 height 12
click at [280, 130] on input "Classic" at bounding box center [280, 130] width 0 height 0
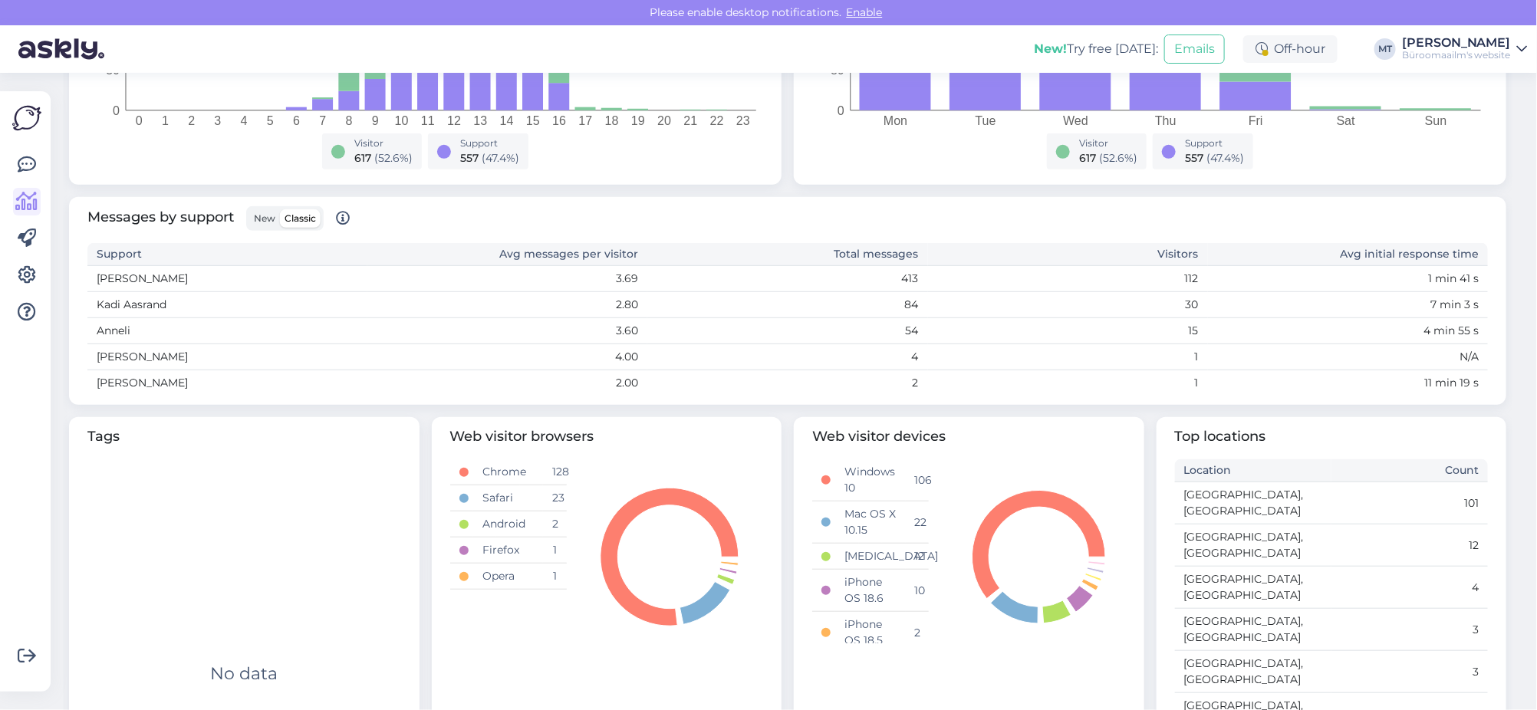
scroll to position [381, 0]
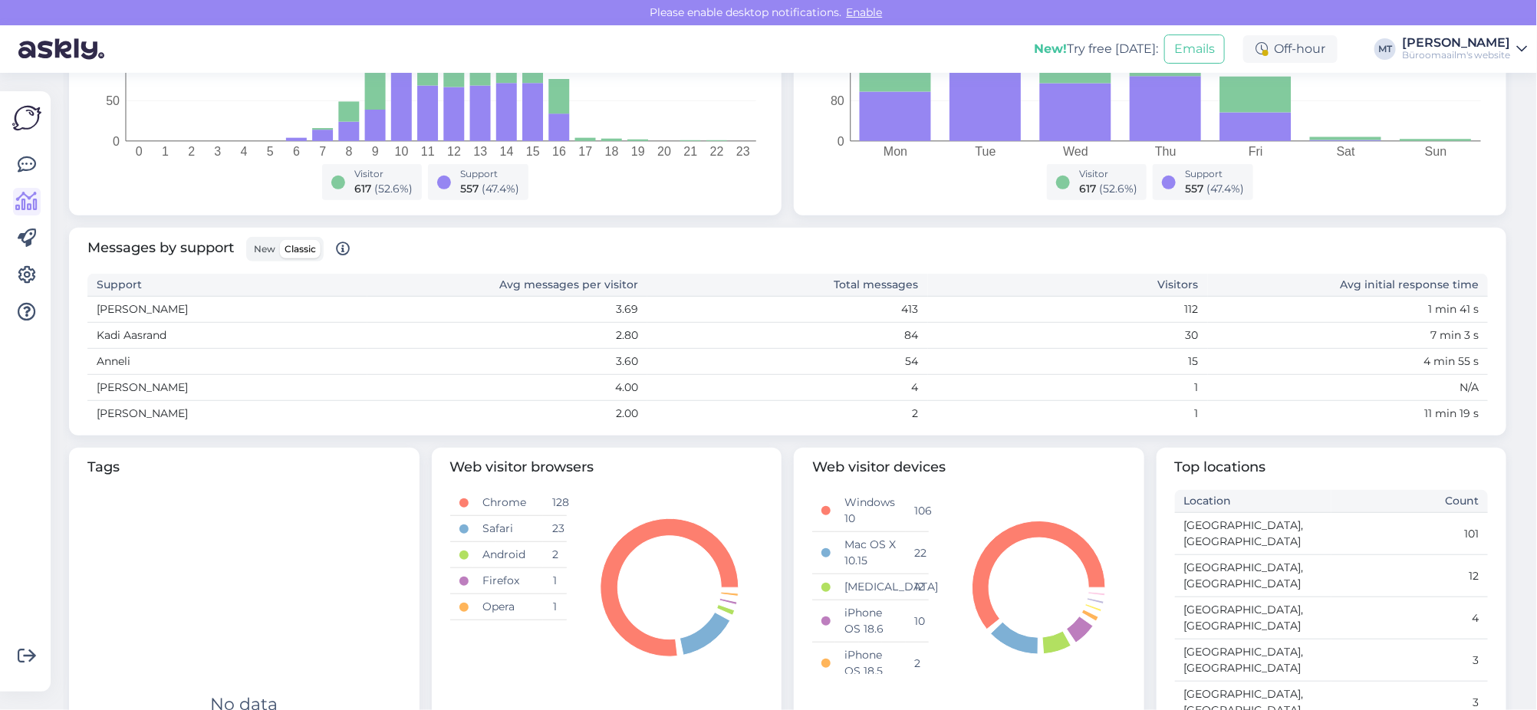
click at [272, 246] on span "New" at bounding box center [264, 249] width 21 height 12
click at [249, 240] on input "New" at bounding box center [249, 240] width 0 height 0
